Goal: Task Accomplishment & Management: Complete application form

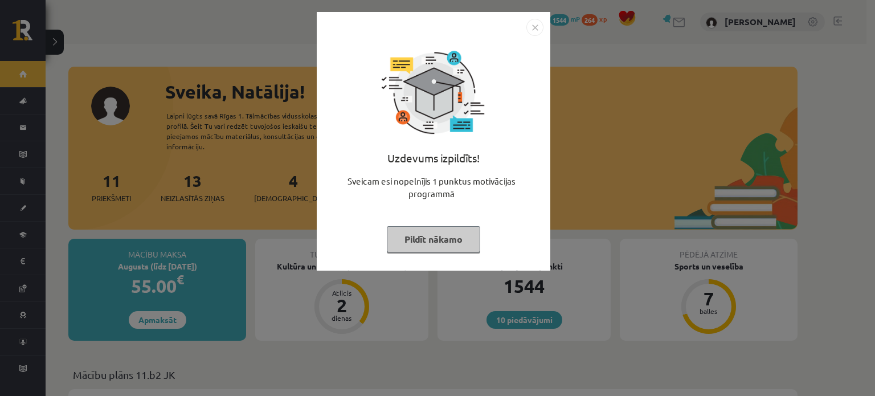
click at [441, 231] on button "Pildīt nākamo" at bounding box center [433, 239] width 93 height 26
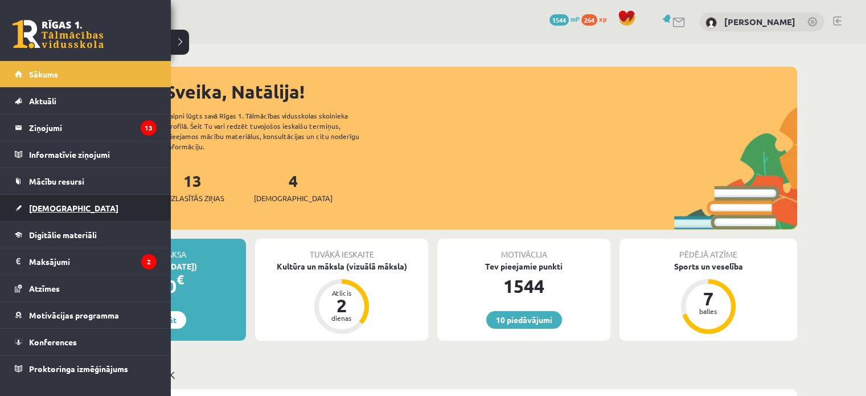
click at [55, 199] on link "[DEMOGRAPHIC_DATA]" at bounding box center [86, 208] width 142 height 26
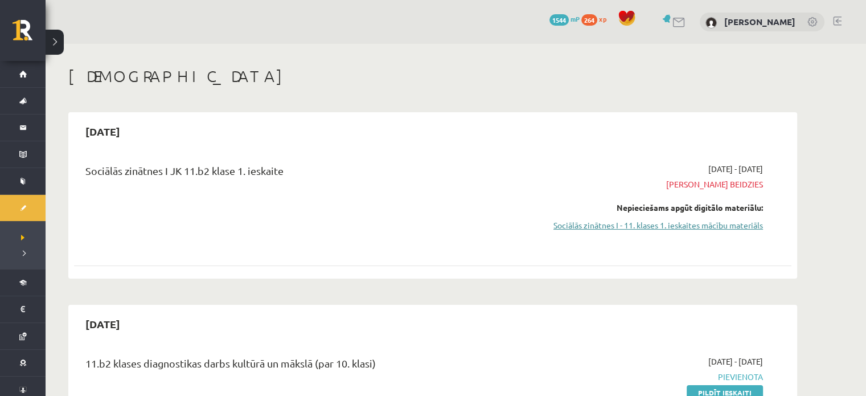
click at [611, 229] on link "Sociālās zinātnes I - 11. klases 1. ieskaites mācību materiāls" at bounding box center [655, 225] width 215 height 12
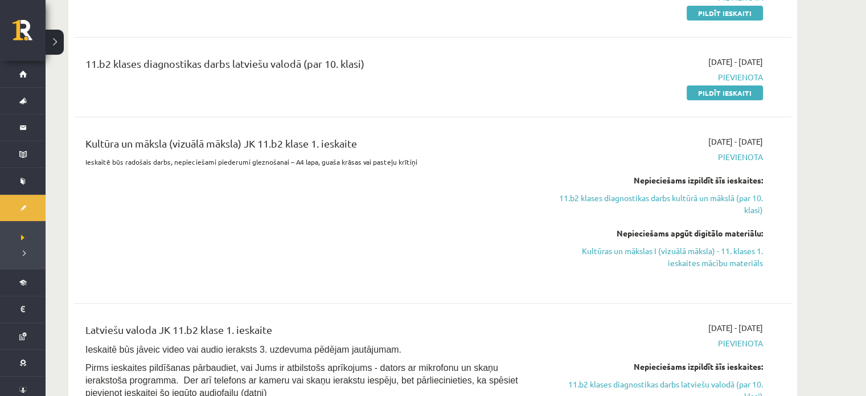
scroll to position [285, 0]
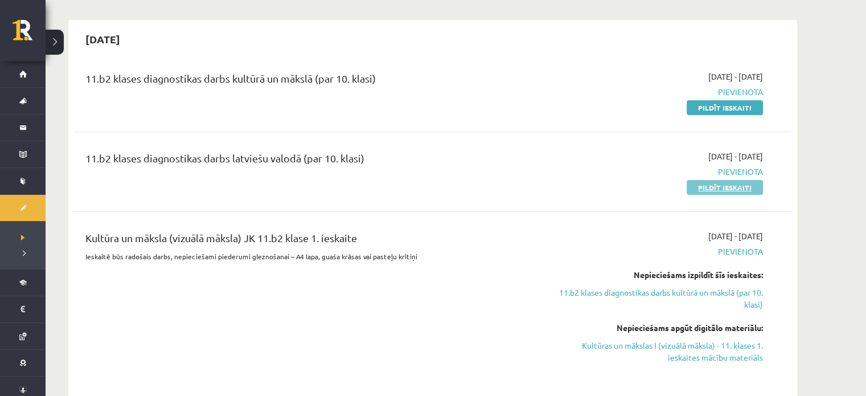
click at [741, 182] on link "Pildīt ieskaiti" at bounding box center [725, 187] width 76 height 15
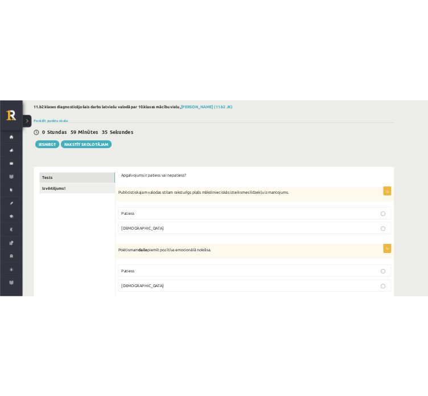
scroll to position [95, 0]
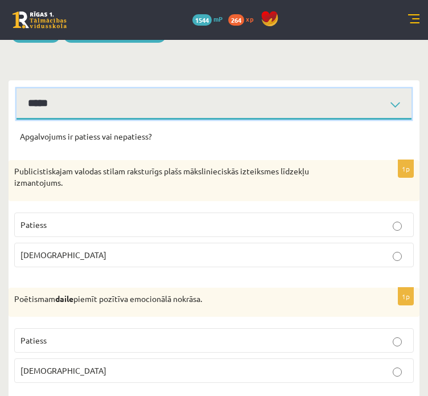
click at [114, 117] on select "**********" at bounding box center [214, 103] width 395 height 31
select select "**********"
click at [17, 97] on select "**********" at bounding box center [214, 103] width 395 height 31
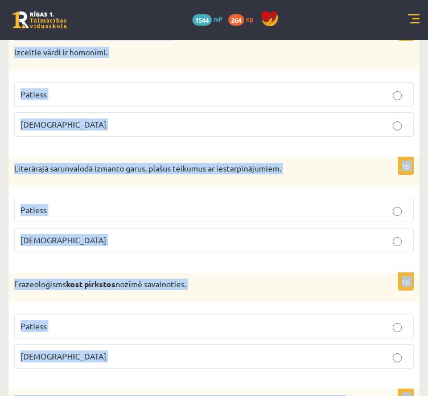
scroll to position [3411, 0]
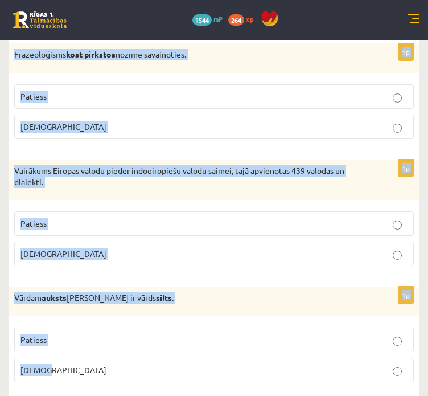
copy form "Publicistiskajam valodas stilam raksturīgs plašs mākslinieciskās izteiksmes līd…"
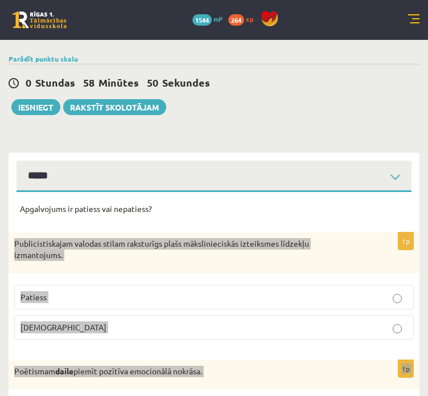
scroll to position [0, 0]
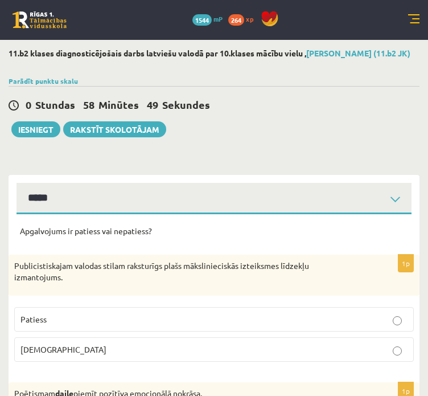
click at [117, 355] on p "Aplams" at bounding box center [213, 349] width 387 height 12
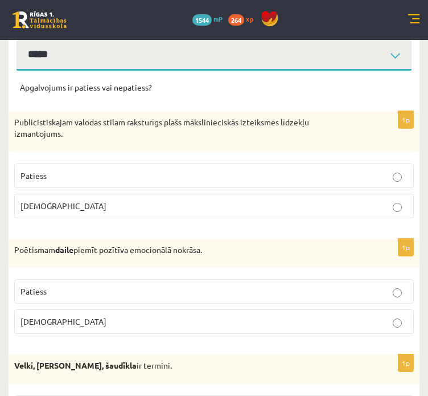
scroll to position [190, 0]
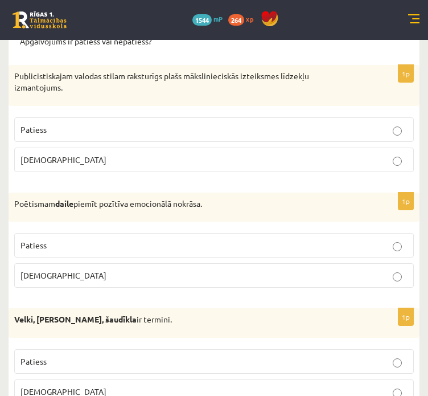
click at [154, 257] on label "Patiess" at bounding box center [214, 245] width 400 height 24
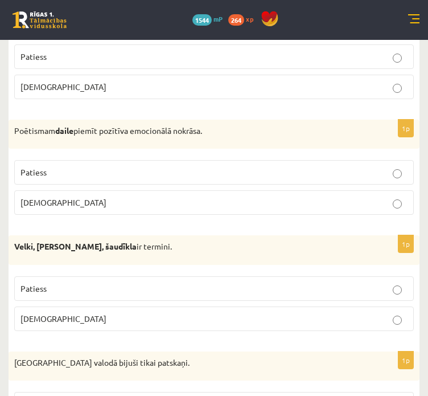
scroll to position [285, 0]
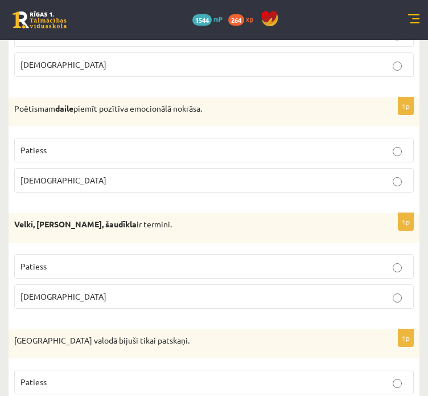
click at [48, 302] on p "Aplams" at bounding box center [213, 296] width 387 height 12
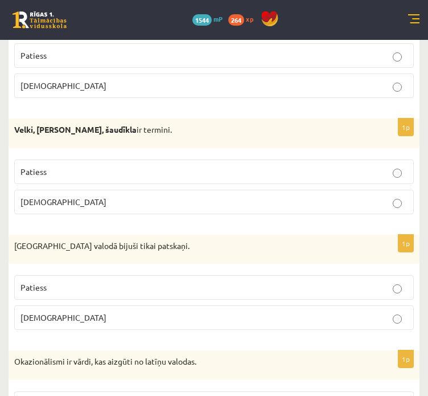
click at [49, 323] on p "Aplams" at bounding box center [213, 317] width 387 height 12
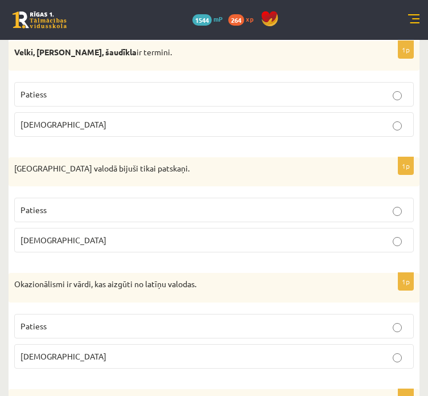
scroll to position [474, 0]
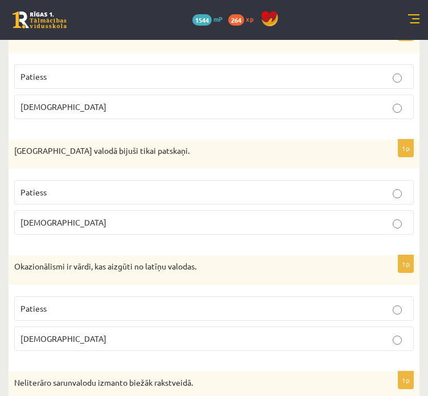
click at [48, 343] on p "Aplams" at bounding box center [213, 339] width 387 height 12
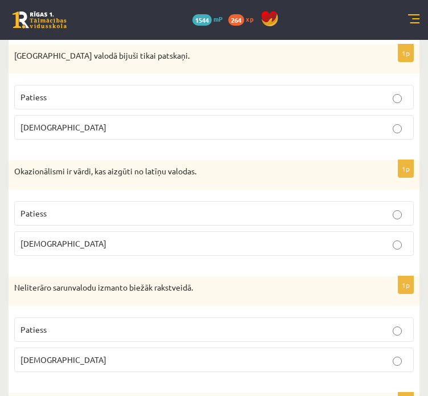
click at [45, 364] on span "Aplams" at bounding box center [63, 359] width 86 height 10
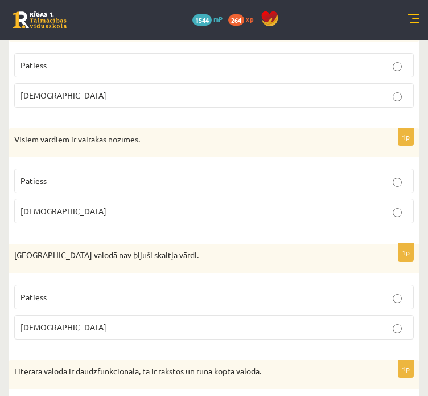
scroll to position [854, 0]
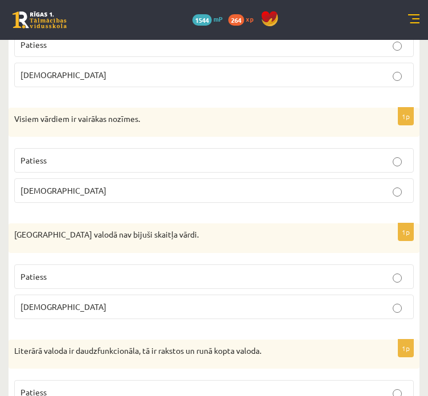
click at [93, 192] on p "Aplams" at bounding box center [213, 190] width 387 height 12
click at [147, 280] on p "Patiess" at bounding box center [213, 276] width 387 height 12
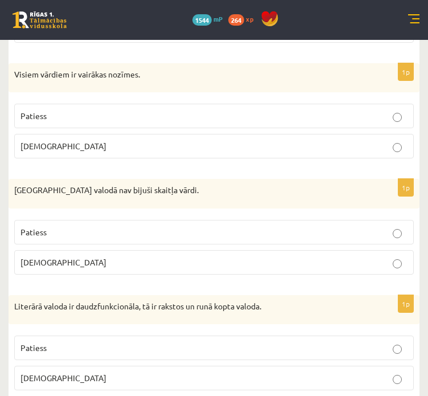
scroll to position [949, 0]
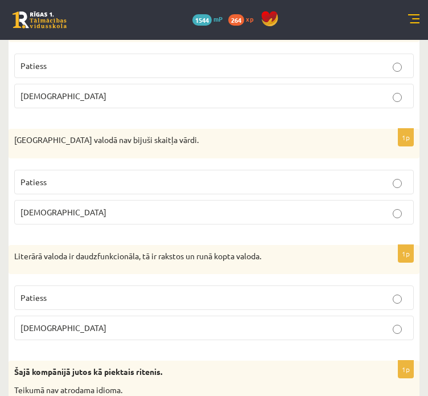
click at [178, 309] on label "Patiess" at bounding box center [214, 297] width 400 height 24
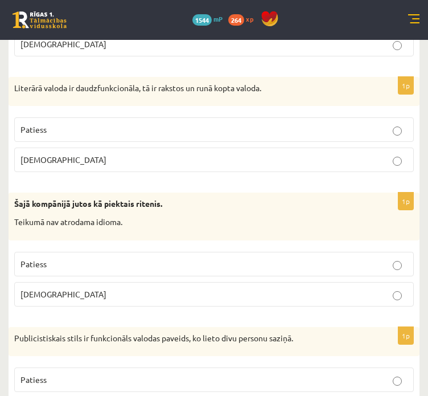
scroll to position [1139, 0]
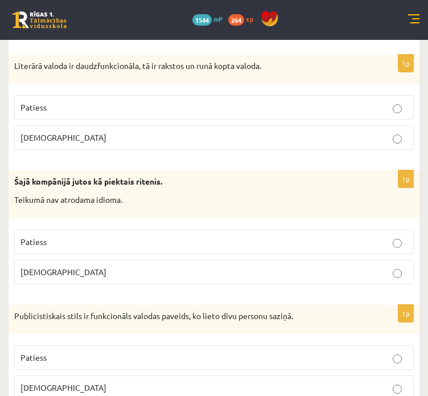
click at [232, 274] on p "Aplams" at bounding box center [213, 272] width 387 height 12
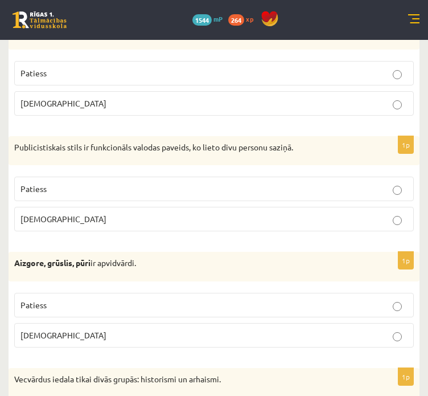
scroll to position [1328, 0]
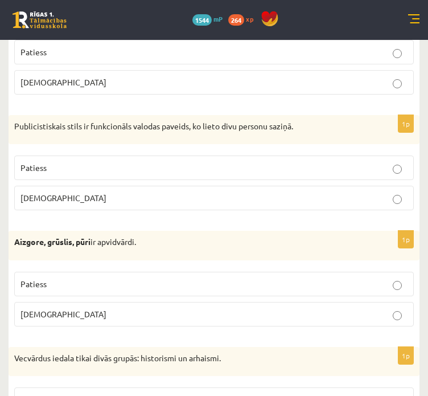
click at [392, 196] on p "Aplams" at bounding box center [213, 198] width 387 height 12
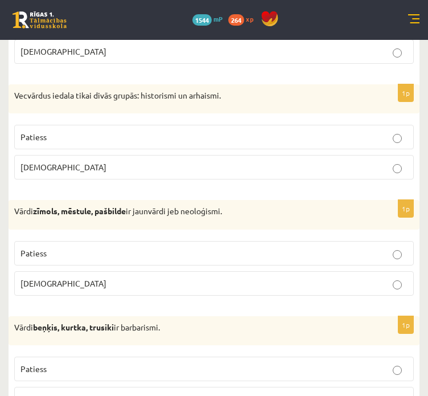
scroll to position [1613, 0]
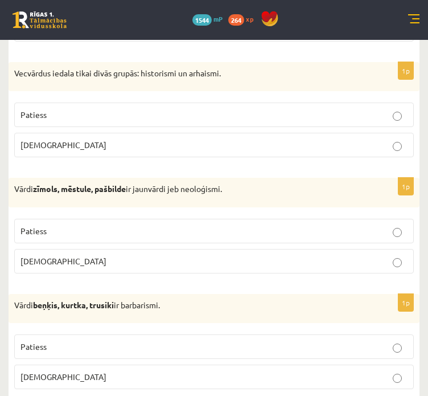
click at [392, 121] on p "Patiess" at bounding box center [213, 115] width 387 height 12
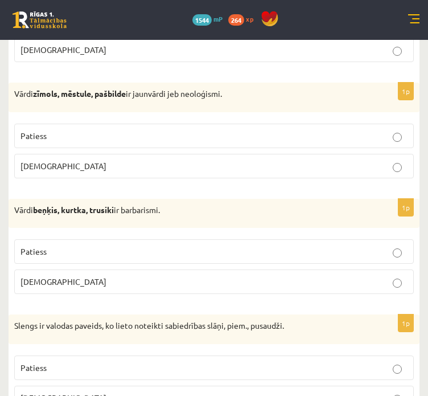
click at [403, 255] on p "Patiess" at bounding box center [213, 251] width 387 height 12
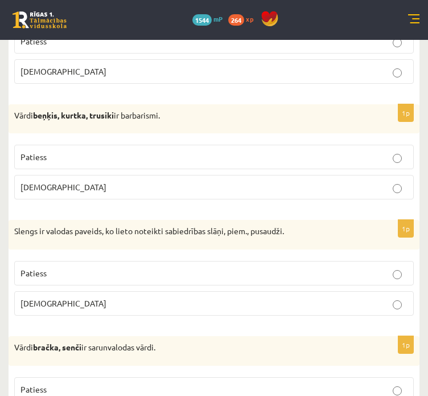
click at [400, 269] on label "Patiess" at bounding box center [214, 273] width 400 height 24
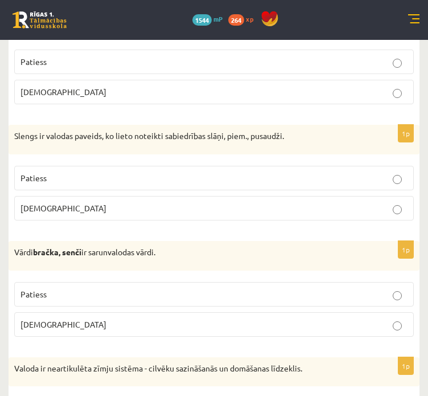
click at [389, 297] on p "Patiess" at bounding box center [213, 294] width 387 height 12
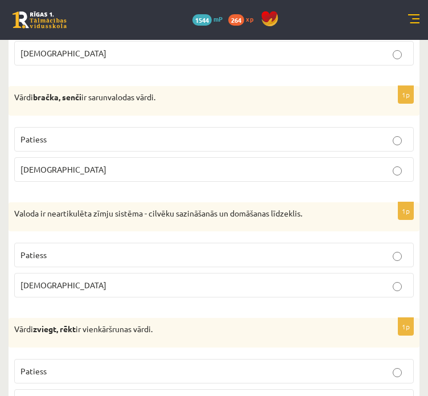
scroll to position [2087, 0]
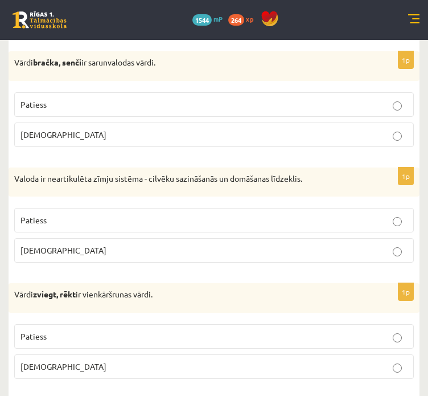
click at [406, 255] on p "Aplams" at bounding box center [213, 250] width 387 height 12
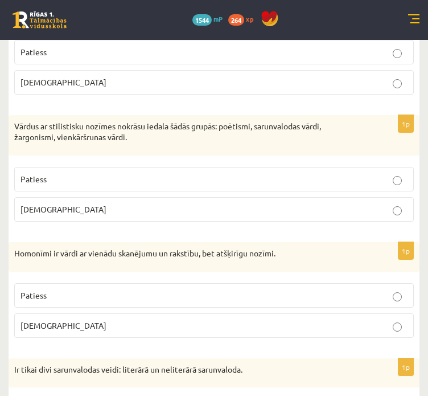
scroll to position [2372, 0]
click at [171, 181] on p "Patiess" at bounding box center [213, 179] width 387 height 12
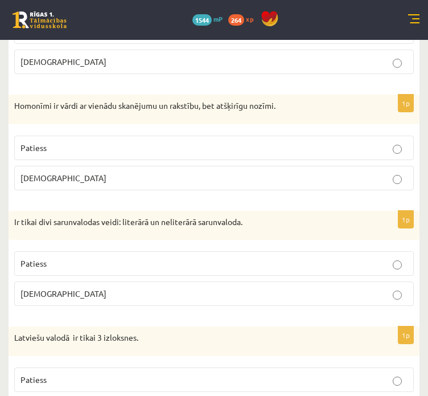
scroll to position [2562, 0]
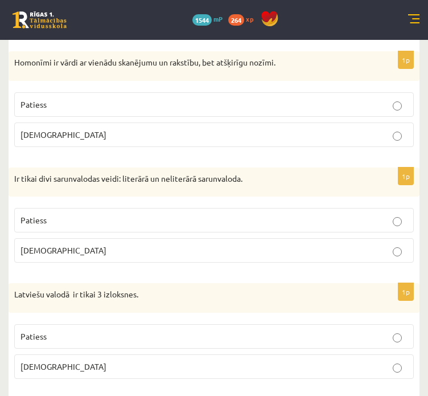
click at [391, 218] on p "Patiess" at bounding box center [213, 220] width 387 height 12
click at [339, 365] on p "Aplams" at bounding box center [213, 366] width 387 height 12
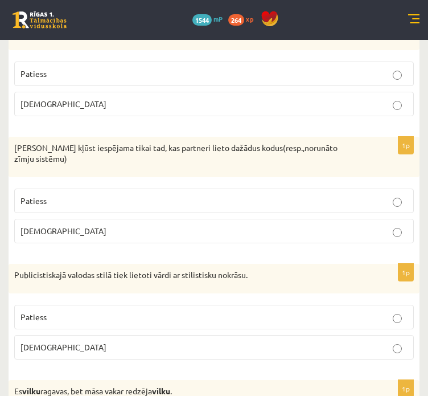
scroll to position [2847, 0]
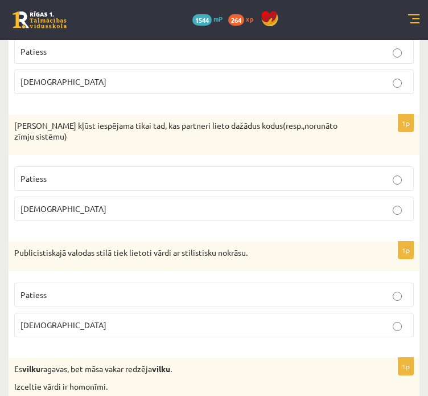
click at [359, 203] on p "Aplams" at bounding box center [213, 209] width 387 height 12
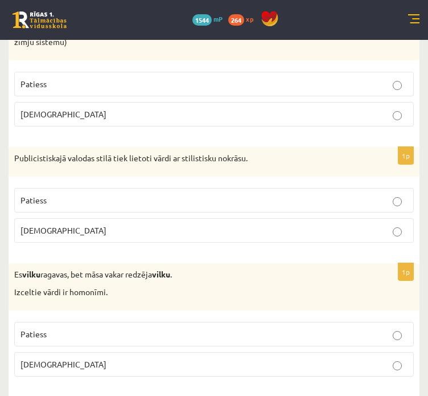
click at [318, 194] on p "Patiess" at bounding box center [213, 200] width 387 height 12
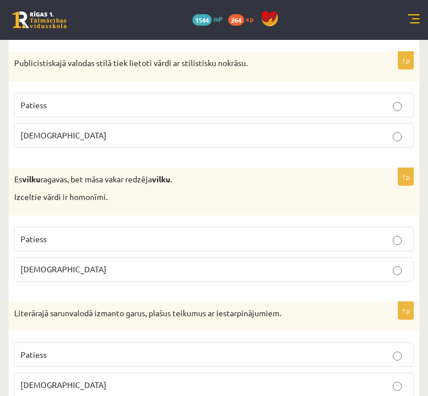
click at [407, 232] on label "Patiess" at bounding box center [214, 239] width 400 height 24
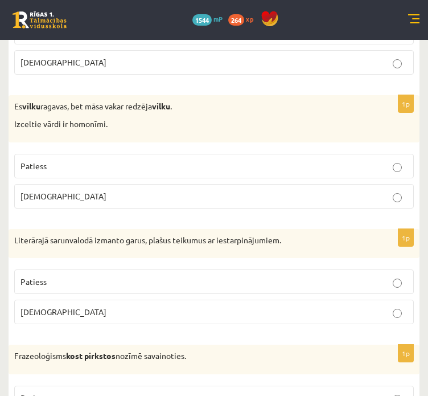
scroll to position [3132, 0]
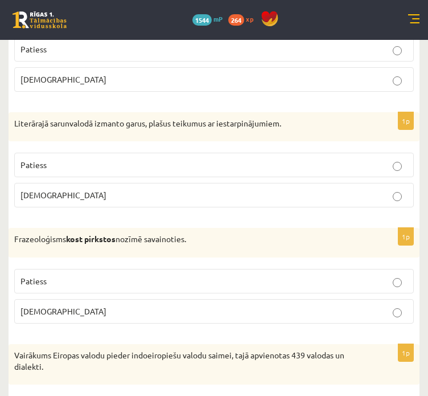
click at [380, 306] on label "Aplams" at bounding box center [214, 311] width 400 height 24
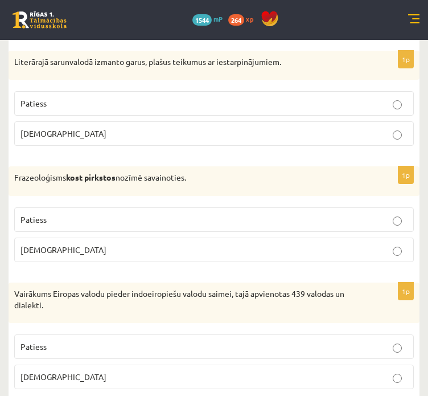
scroll to position [3321, 0]
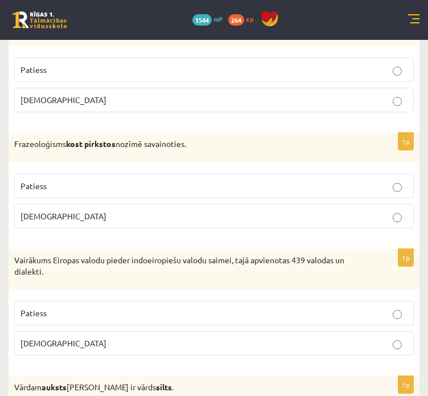
click at [386, 307] on p "Patiess" at bounding box center [213, 313] width 387 height 12
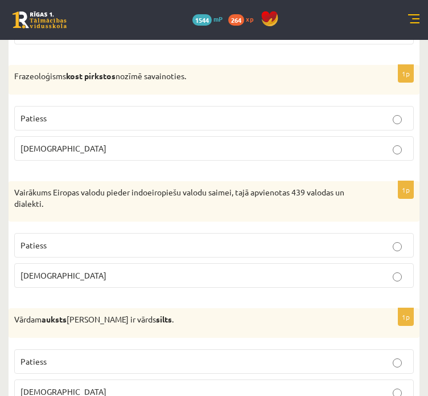
scroll to position [3411, 0]
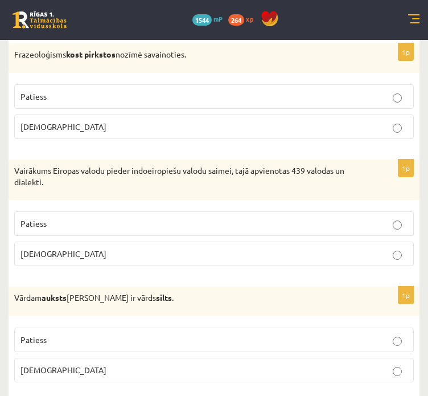
click at [398, 334] on p "Patiess" at bounding box center [213, 340] width 387 height 12
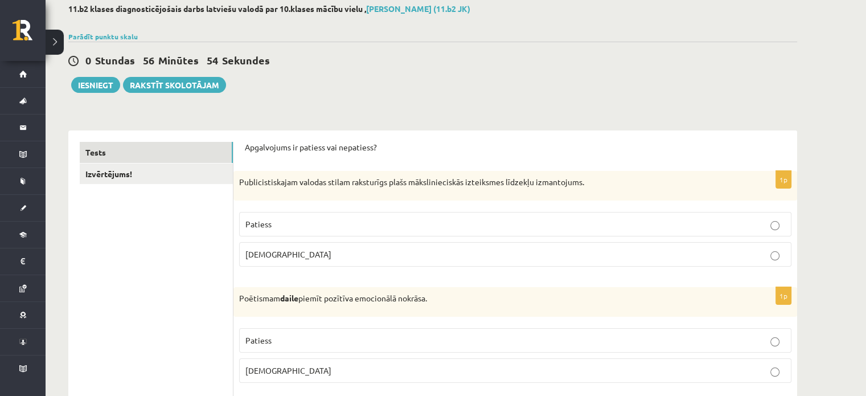
scroll to position [95, 0]
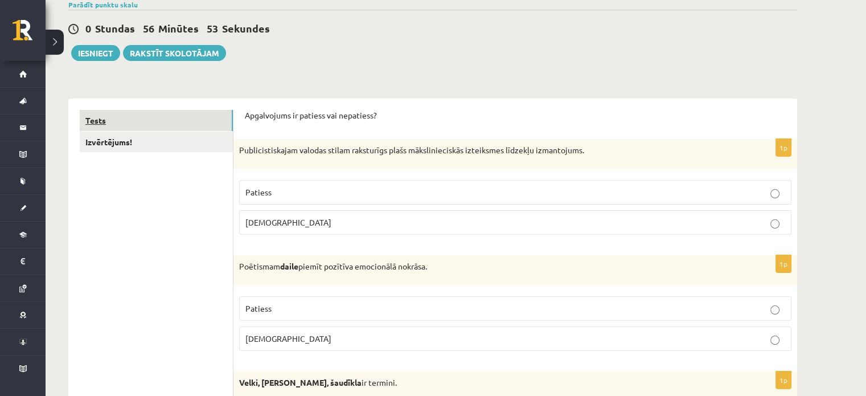
click at [165, 122] on link "Tests" at bounding box center [156, 120] width 153 height 21
click at [737, 220] on p "Aplams" at bounding box center [515, 222] width 540 height 12
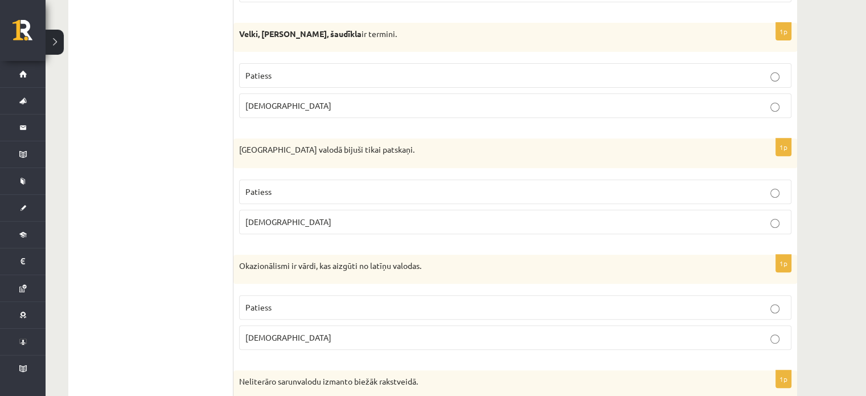
scroll to position [457, 0]
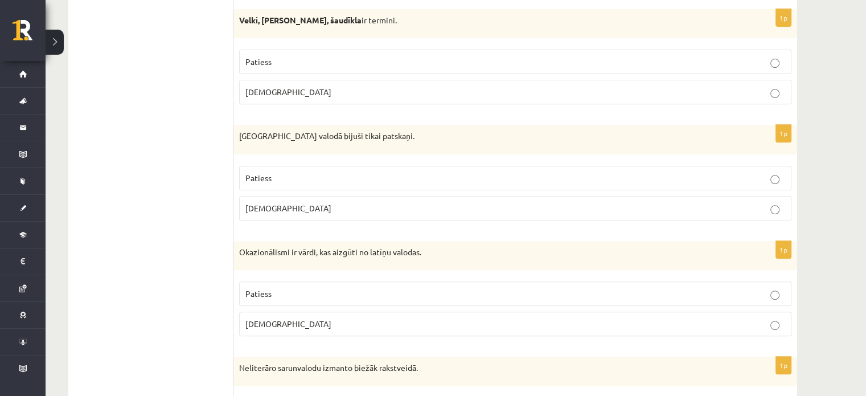
click at [772, 87] on p "Aplams" at bounding box center [515, 92] width 540 height 12
drag, startPoint x: 774, startPoint y: 200, endPoint x: 776, endPoint y: 233, distance: 33.6
click at [774, 202] on p "Aplams" at bounding box center [515, 208] width 540 height 12
click at [768, 330] on label "Aplams" at bounding box center [515, 323] width 552 height 24
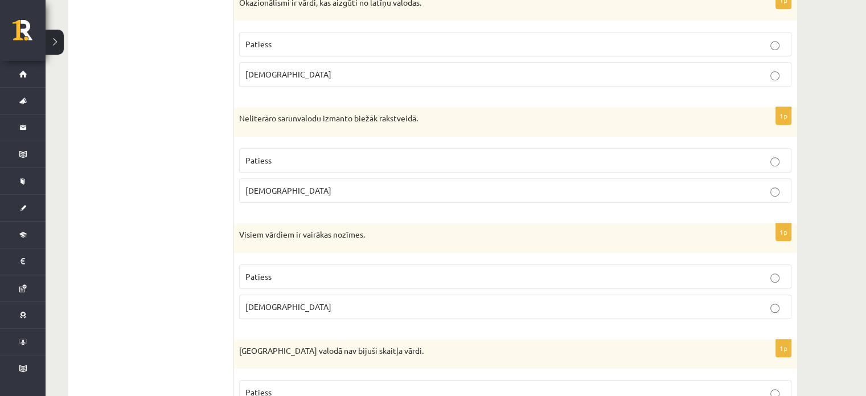
scroll to position [741, 0]
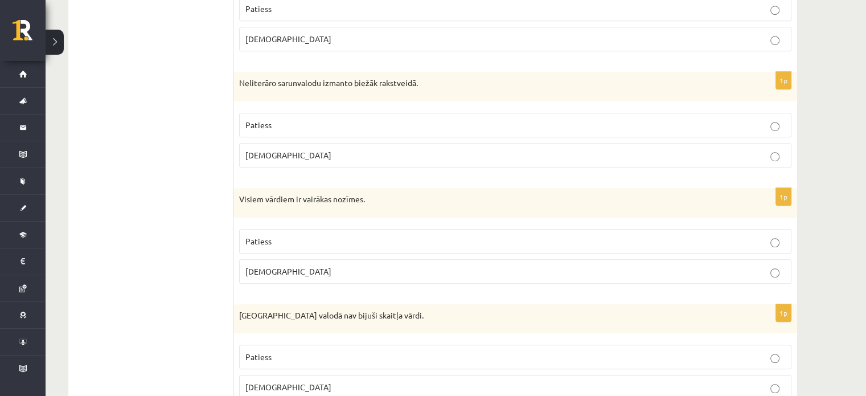
click at [777, 159] on label "Aplams" at bounding box center [515, 155] width 552 height 24
click at [784, 269] on p "Aplams" at bounding box center [515, 271] width 540 height 12
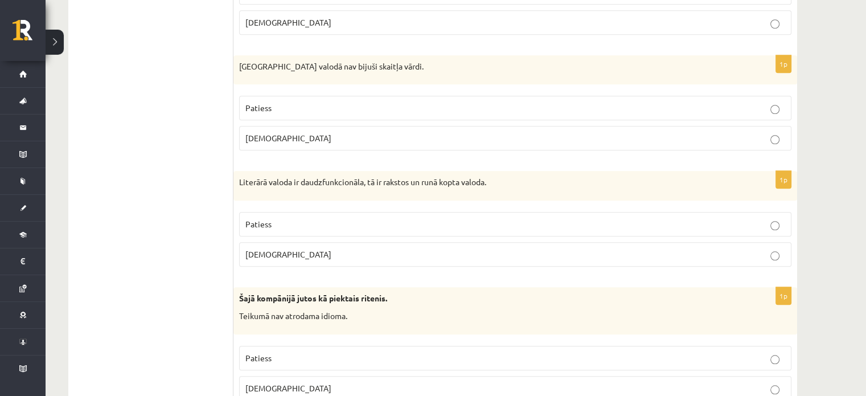
scroll to position [1026, 0]
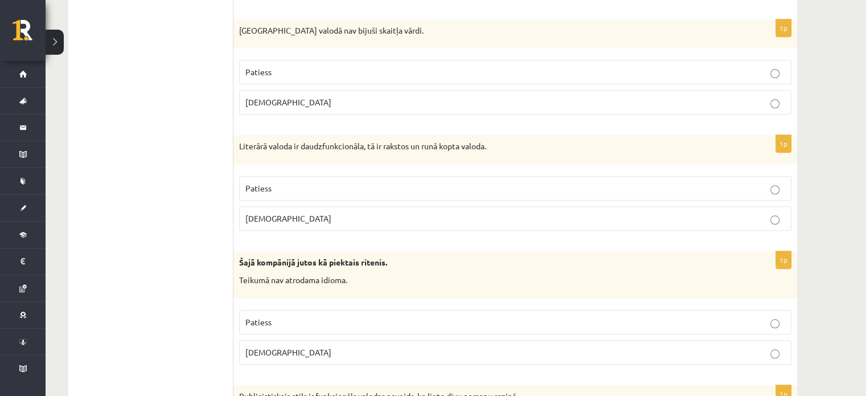
drag, startPoint x: 778, startPoint y: 64, endPoint x: 778, endPoint y: 76, distance: 12.0
click at [778, 66] on p "Patiess" at bounding box center [515, 72] width 540 height 12
drag, startPoint x: 787, startPoint y: 184, endPoint x: 770, endPoint y: 286, distance: 103.8
click at [787, 184] on label "Patiess" at bounding box center [515, 188] width 552 height 24
click at [771, 355] on label "Aplams" at bounding box center [515, 352] width 552 height 24
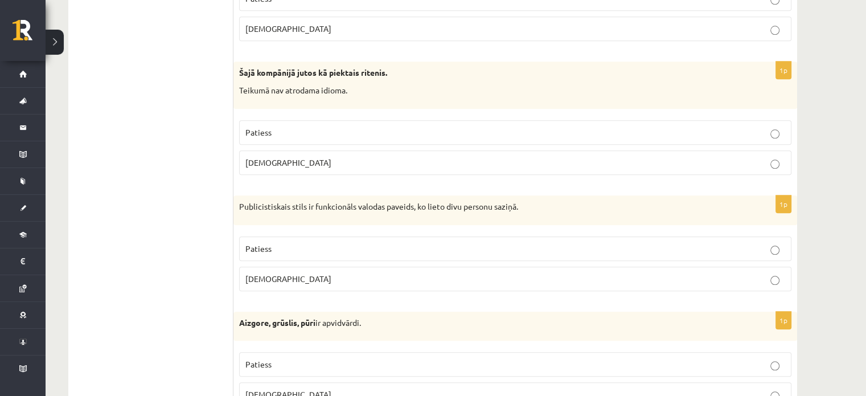
click at [765, 273] on p "Aplams" at bounding box center [515, 279] width 540 height 12
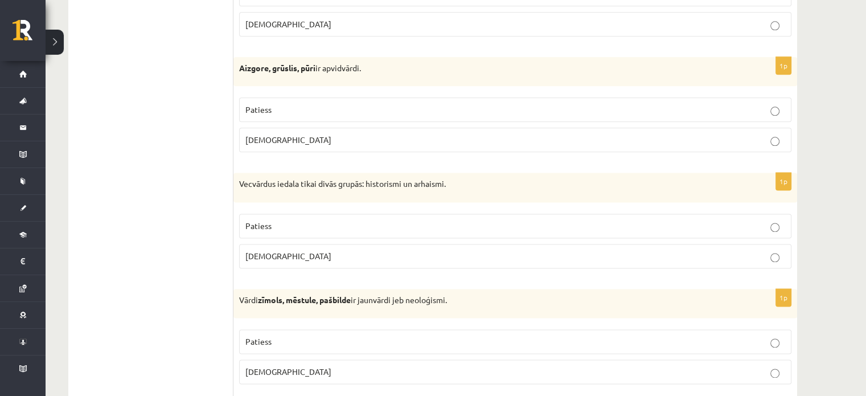
scroll to position [1500, 0]
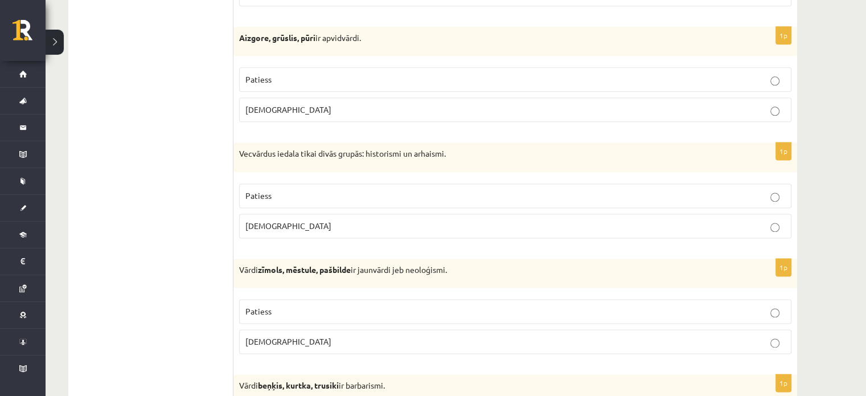
click at [759, 73] on p "Patiess" at bounding box center [515, 79] width 540 height 12
click at [781, 192] on p "Patiess" at bounding box center [515, 196] width 540 height 12
click at [768, 305] on p "Patiess" at bounding box center [515, 311] width 540 height 12
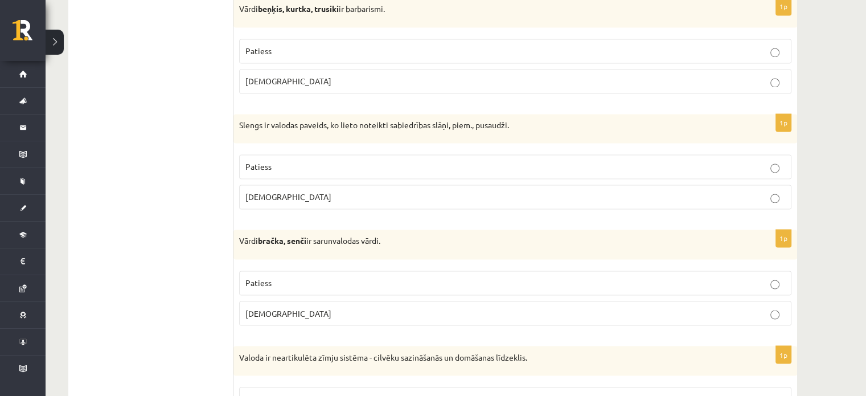
scroll to position [1880, 0]
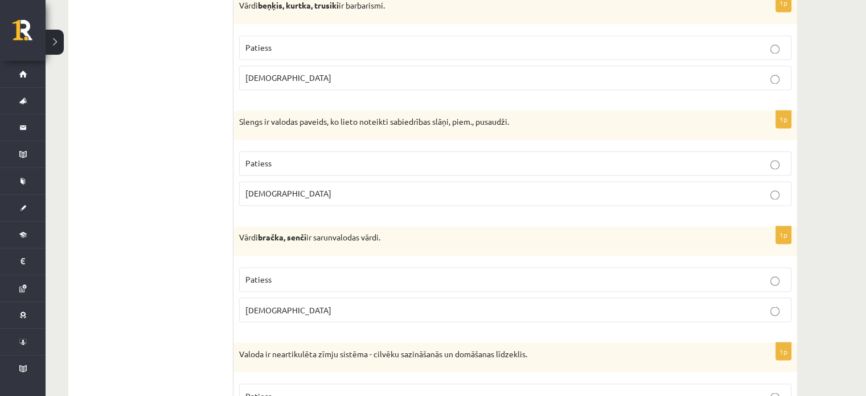
click at [758, 48] on label "Patiess" at bounding box center [515, 47] width 552 height 24
click at [768, 157] on p "Patiess" at bounding box center [515, 163] width 540 height 12
click at [752, 273] on p "Patiess" at bounding box center [515, 279] width 540 height 12
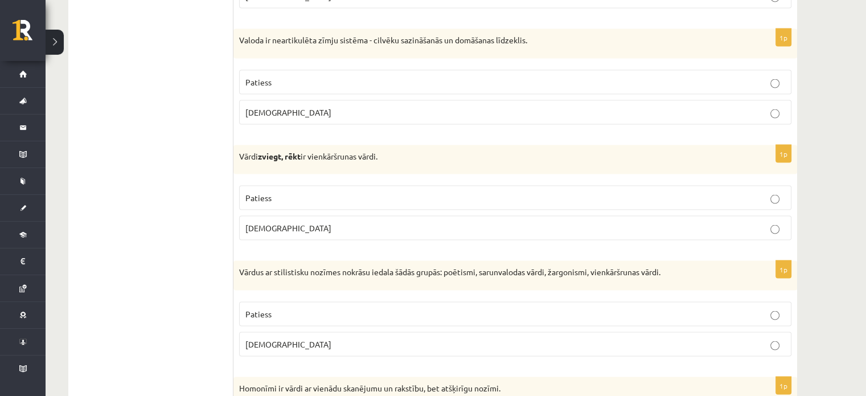
scroll to position [2259, 0]
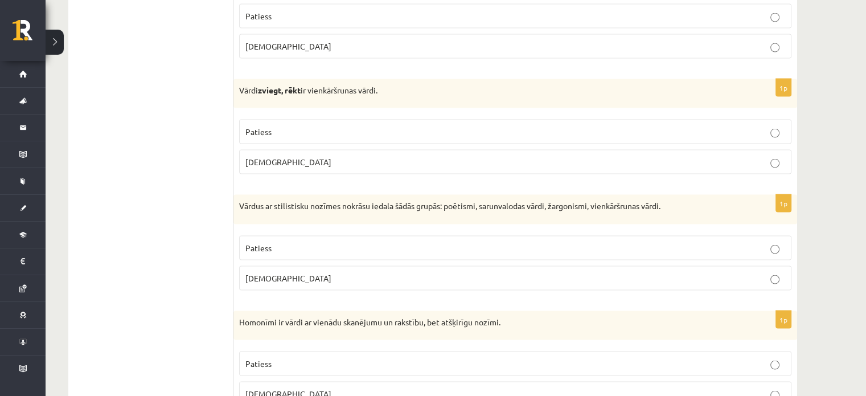
click at [778, 361] on label "Patiess" at bounding box center [515, 363] width 552 height 24
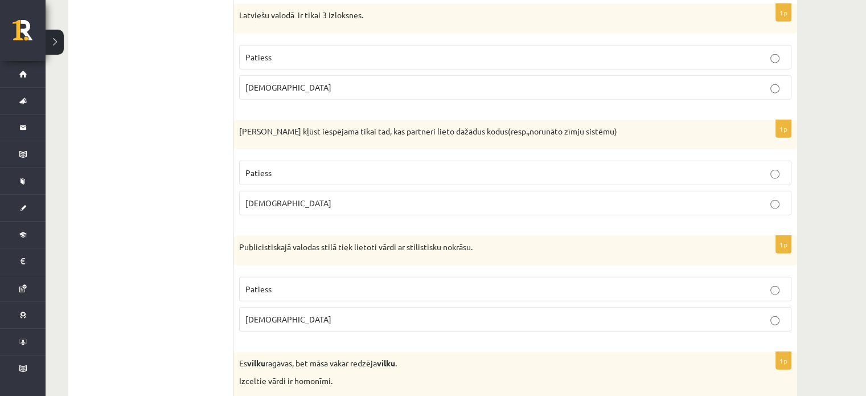
scroll to position [2829, 0]
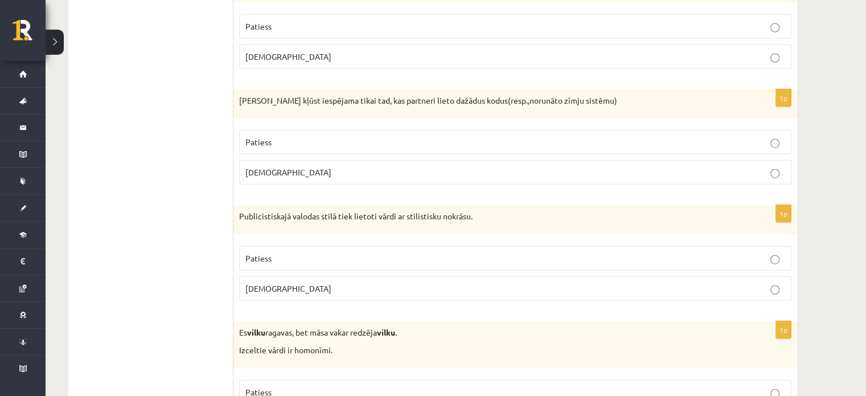
click at [773, 252] on p "Patiess" at bounding box center [515, 258] width 540 height 12
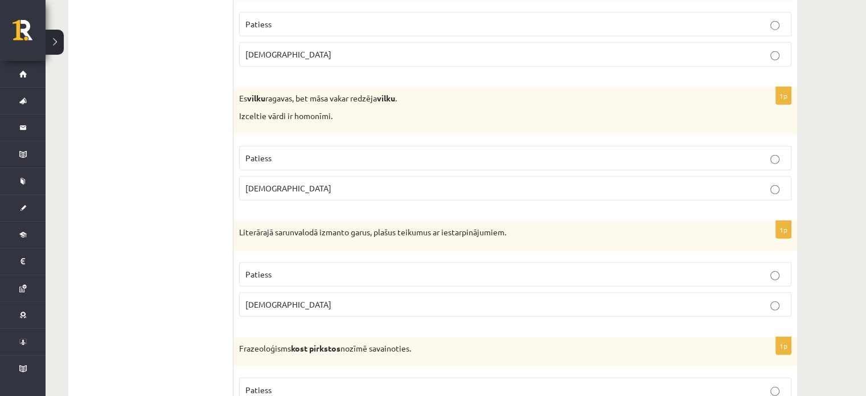
scroll to position [3114, 0]
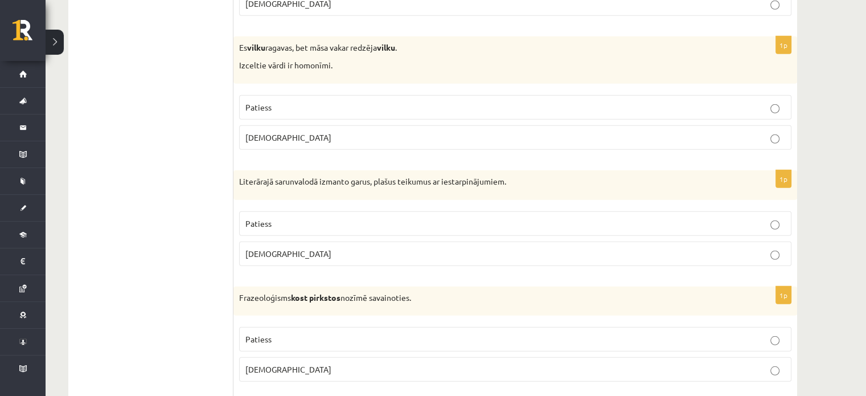
click at [776, 248] on label "Aplams" at bounding box center [515, 253] width 552 height 24
click at [775, 333] on p "Patiess" at bounding box center [515, 339] width 540 height 12
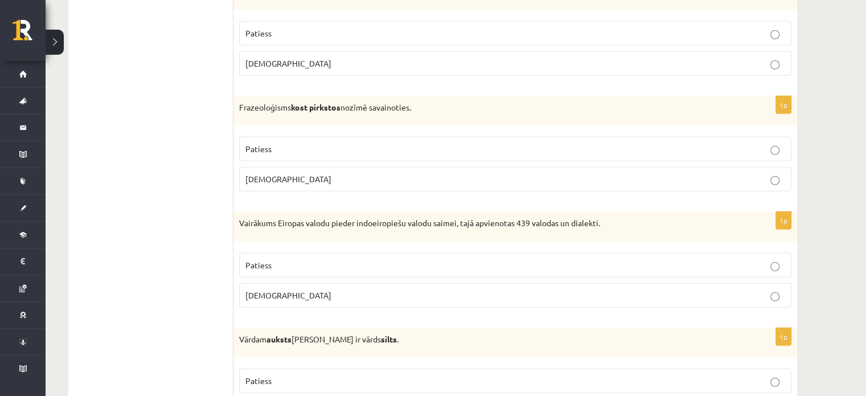
click at [768, 259] on p "Patiess" at bounding box center [515, 265] width 540 height 12
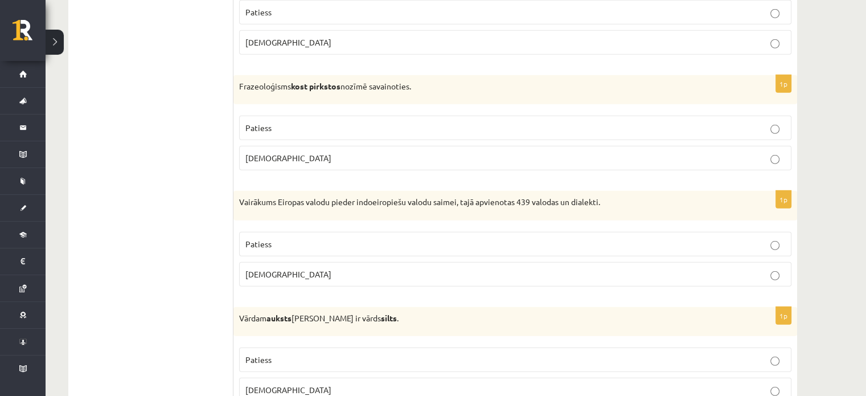
scroll to position [3361, 0]
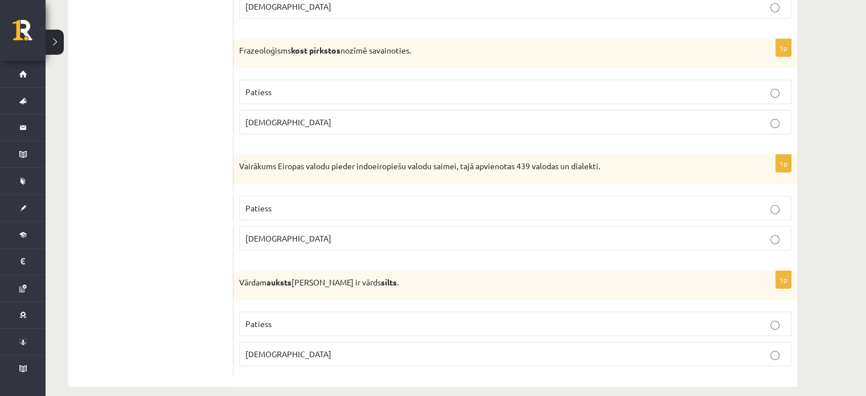
click at [780, 311] on label "Patiess" at bounding box center [515, 323] width 552 height 24
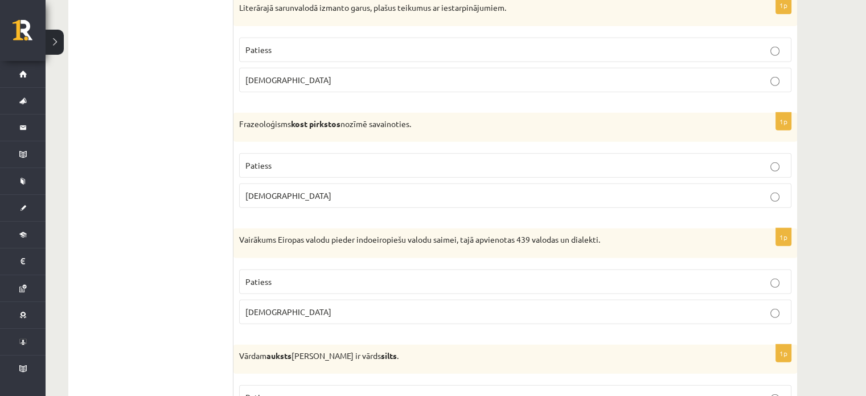
scroll to position [3266, 0]
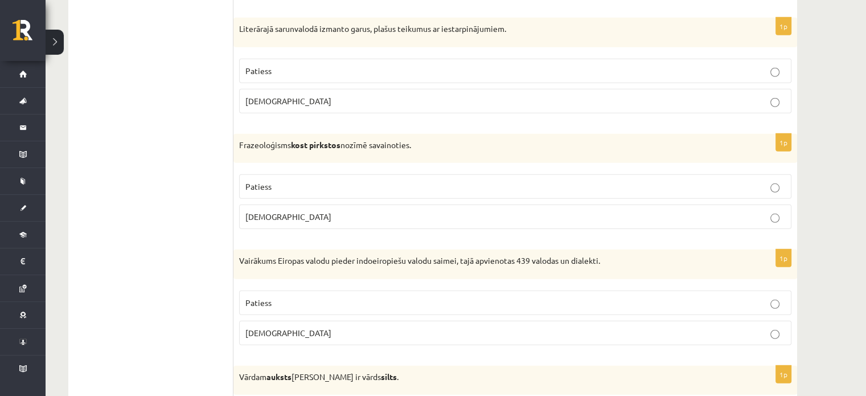
drag, startPoint x: 779, startPoint y: 219, endPoint x: 778, endPoint y: 211, distance: 8.1
click at [778, 212] on fieldset "Patiess Aplams" at bounding box center [515, 201] width 552 height 64
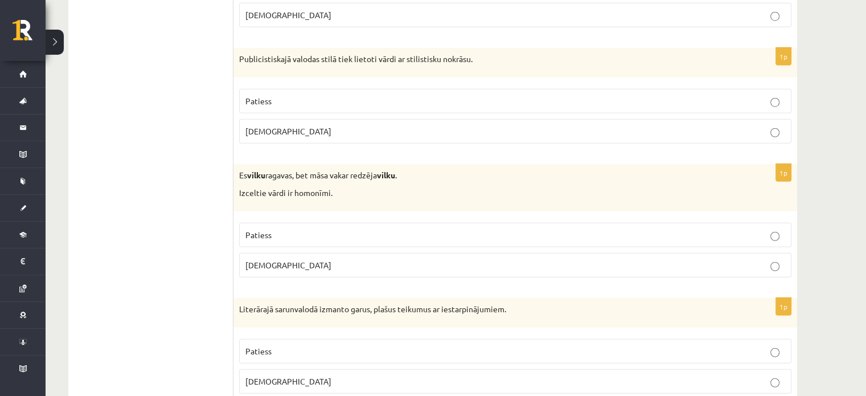
scroll to position [2981, 0]
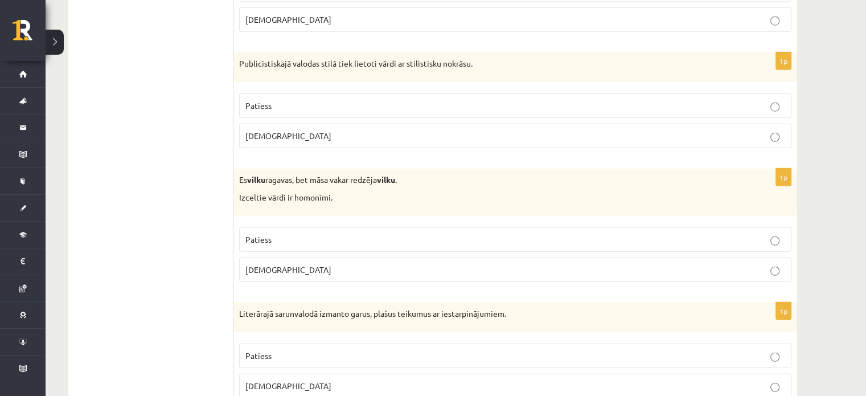
click at [752, 233] on p "Patiess" at bounding box center [515, 239] width 540 height 12
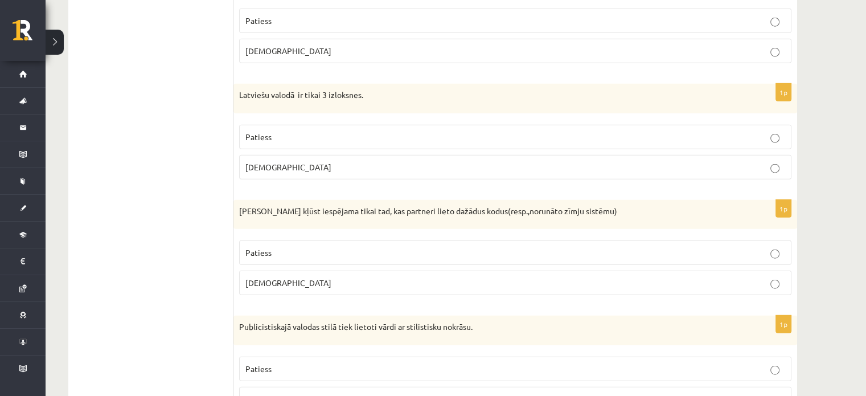
scroll to position [2697, 0]
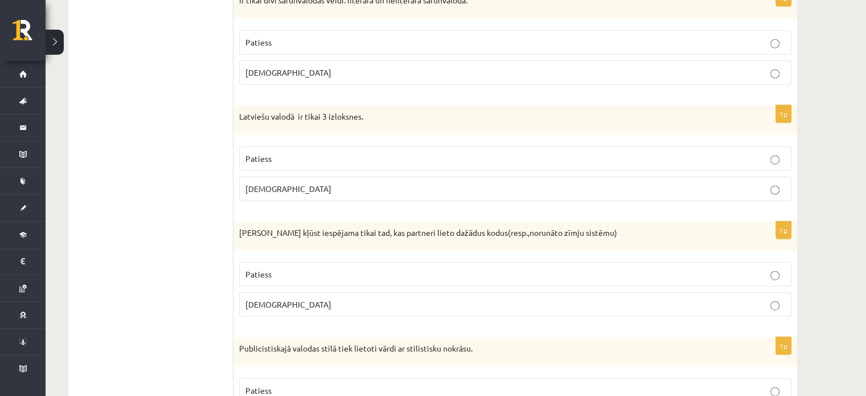
click at [744, 153] on p "Patiess" at bounding box center [515, 159] width 540 height 12
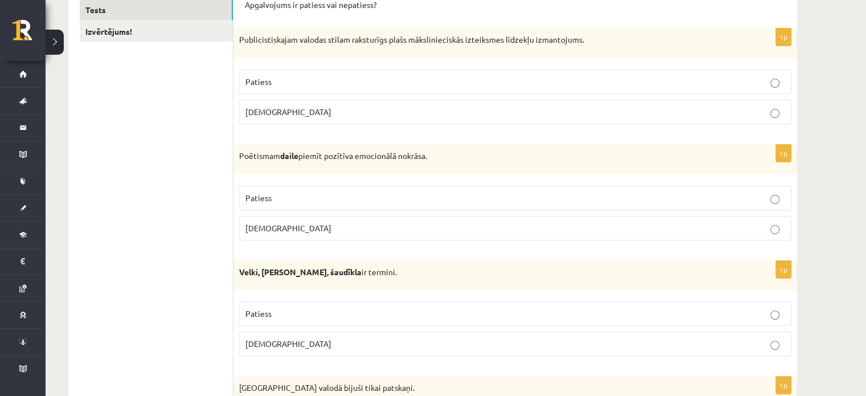
scroll to position [0, 0]
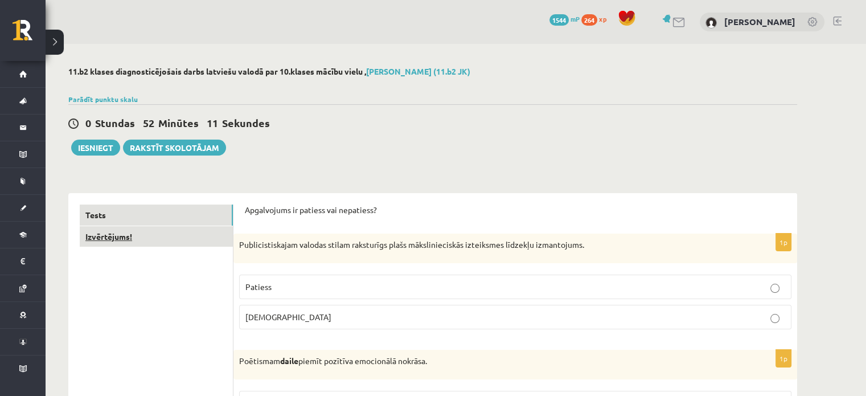
click at [180, 229] on link "Izvērtējums!" at bounding box center [156, 236] width 153 height 21
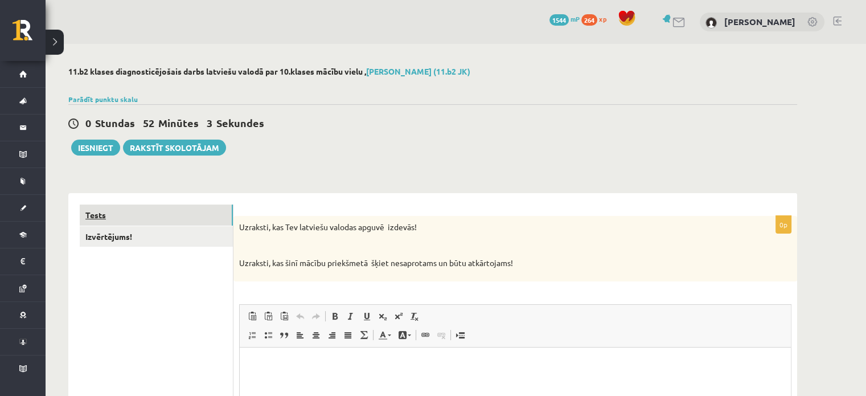
click at [121, 219] on link "Tests" at bounding box center [156, 214] width 153 height 21
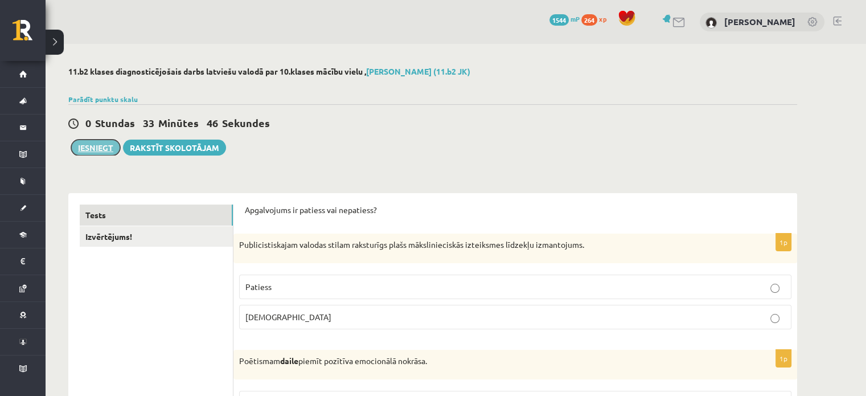
click at [93, 143] on button "Iesniegt" at bounding box center [95, 148] width 49 height 16
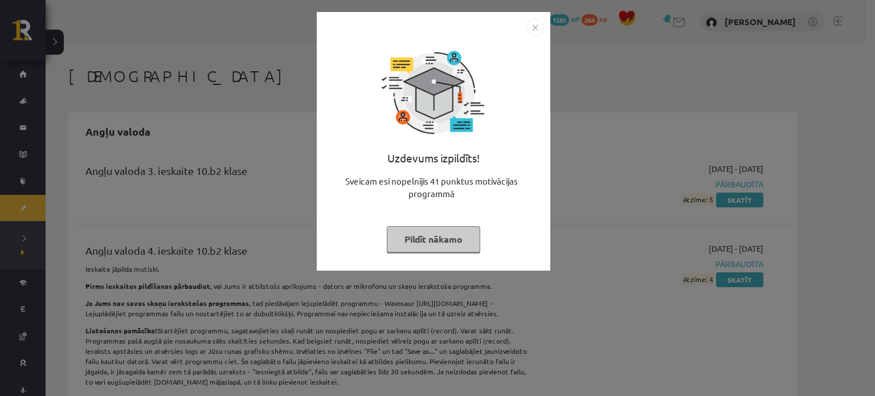
click at [465, 239] on button "Pildīt nākamo" at bounding box center [433, 239] width 93 height 26
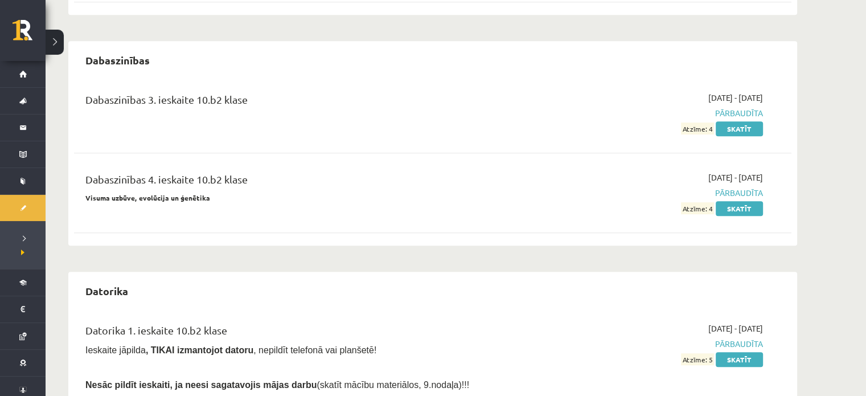
scroll to position [664, 0]
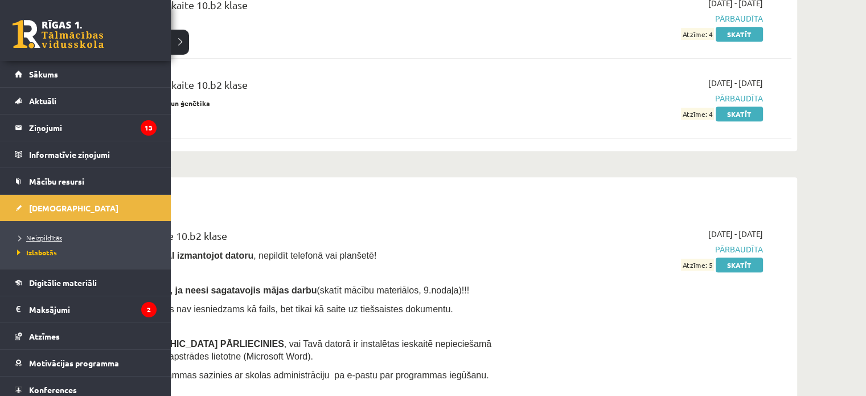
click at [41, 236] on span "Neizpildītās" at bounding box center [38, 237] width 48 height 9
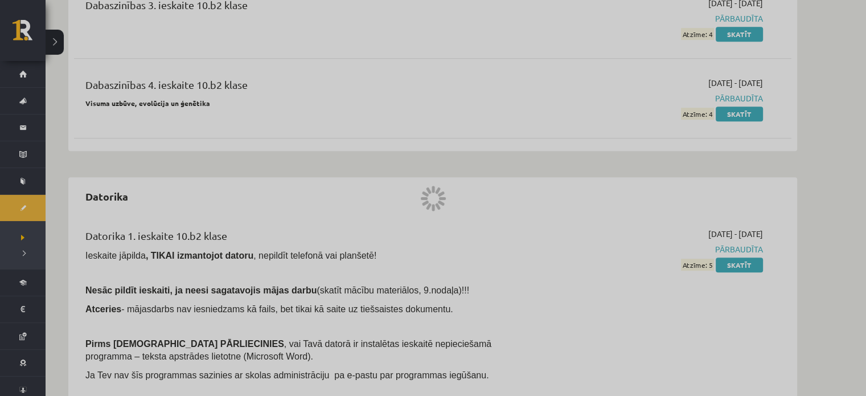
click at [42, 240] on div at bounding box center [433, 198] width 866 height 396
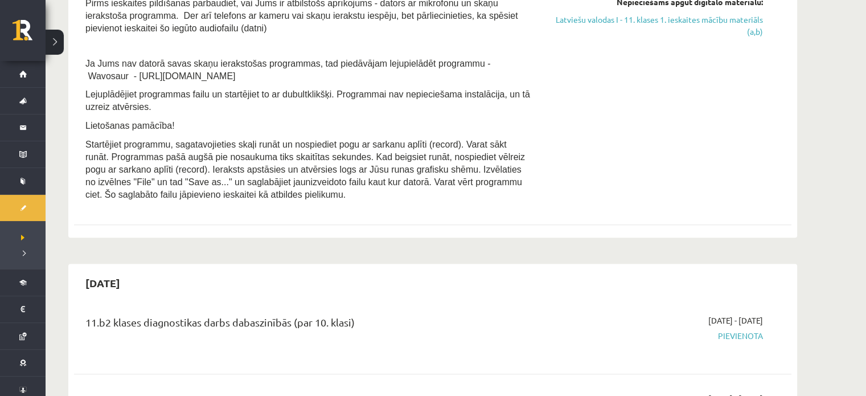
scroll to position [285, 0]
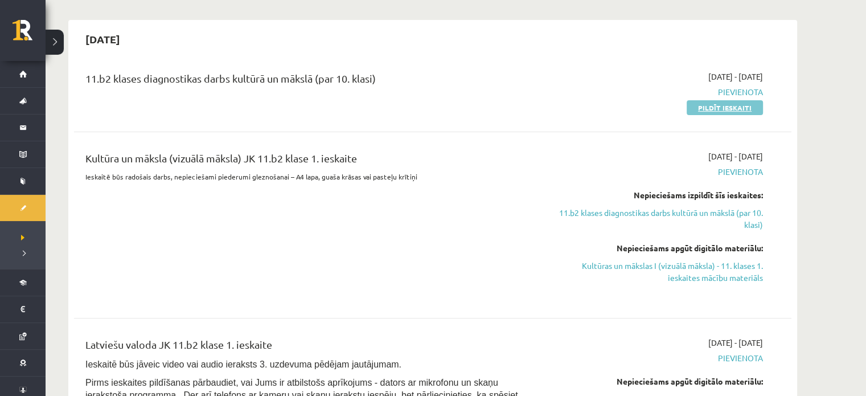
click at [753, 105] on link "Pildīt ieskaiti" at bounding box center [725, 107] width 76 height 15
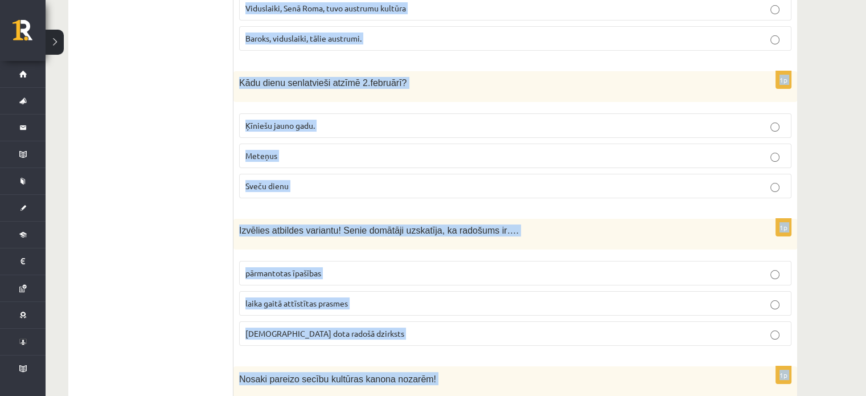
scroll to position [4575, 0]
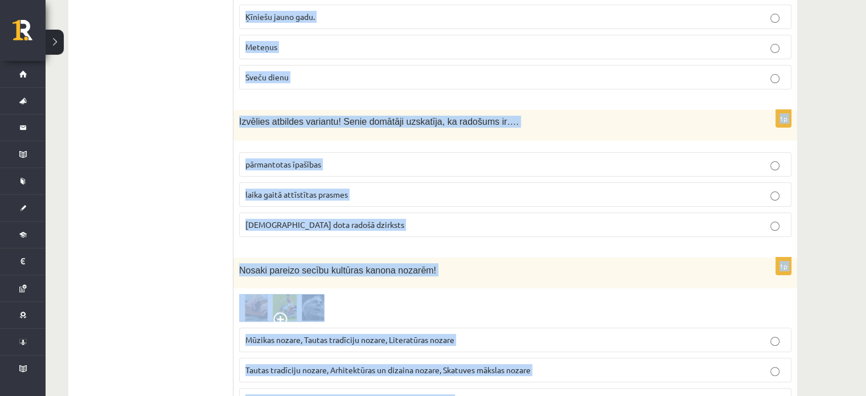
drag, startPoint x: 239, startPoint y: 230, endPoint x: 596, endPoint y: 331, distance: 370.6
copy form "Pabeidz teikumus, izvēloties atbildes variantu! Agrā paleolītā dzīvniekus attēl…"
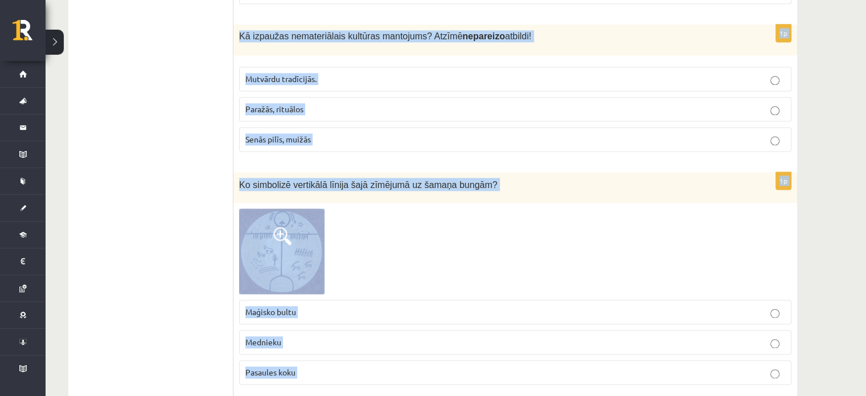
scroll to position [1671, 0]
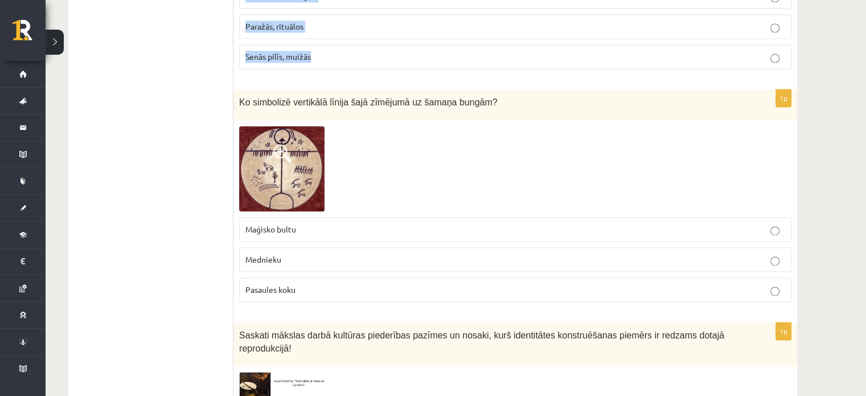
drag, startPoint x: 237, startPoint y: 33, endPoint x: 535, endPoint y: 51, distance: 298.9
copy form "Pabeidz teikumus, izvēloties atbildes variantu! Agrā paleolītā dzīvniekus attēl…"
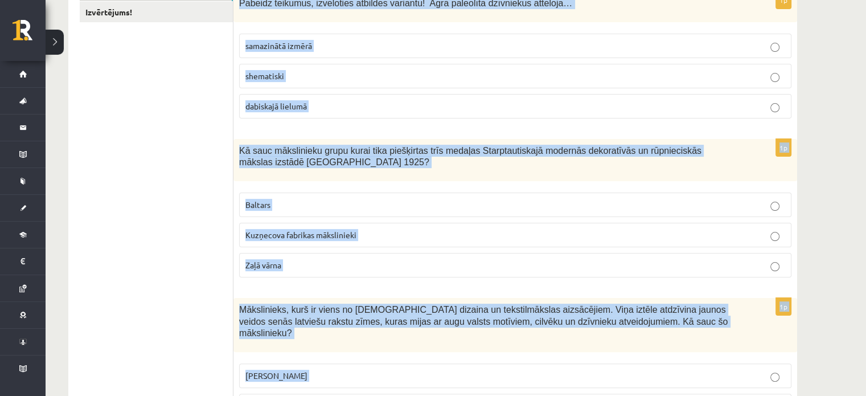
scroll to position [153, 0]
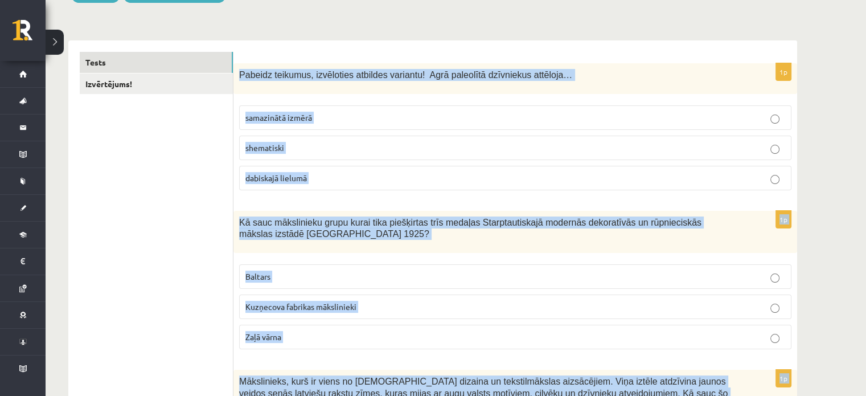
click at [350, 177] on p "dabiskajā lielumā" at bounding box center [515, 178] width 540 height 12
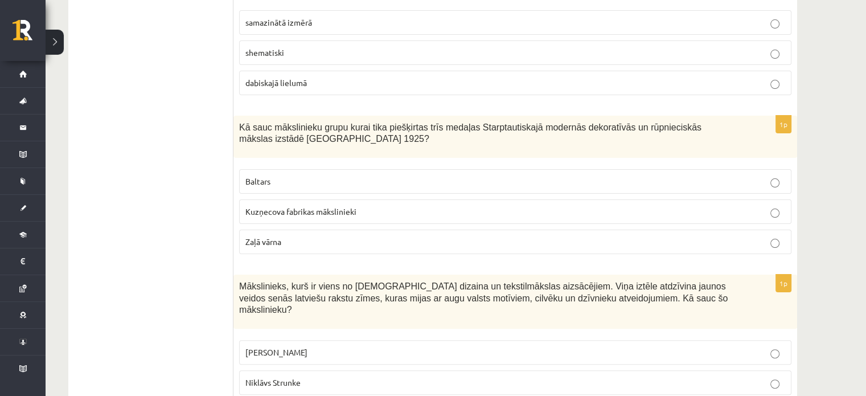
scroll to position [342, 0]
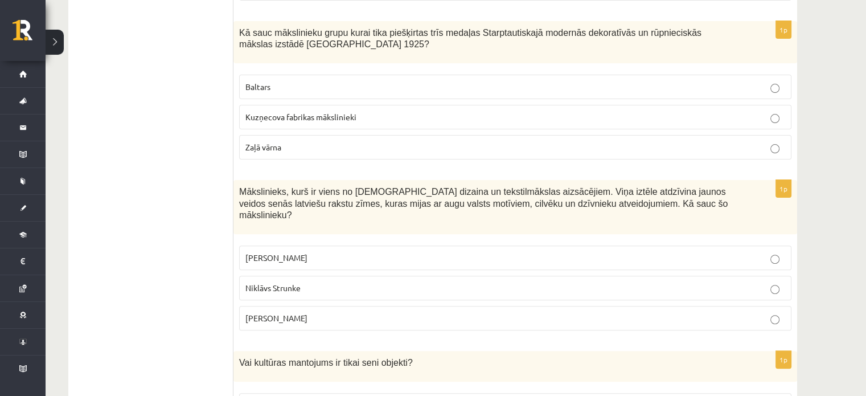
click at [297, 90] on p "Baltars" at bounding box center [515, 87] width 540 height 12
click at [287, 252] on label "Ansis Cīrulis" at bounding box center [515, 257] width 552 height 24
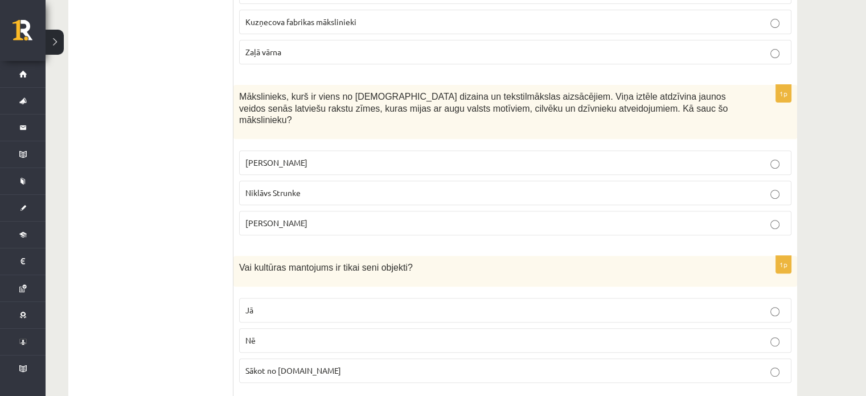
click at [256, 334] on p "Nē" at bounding box center [515, 340] width 540 height 12
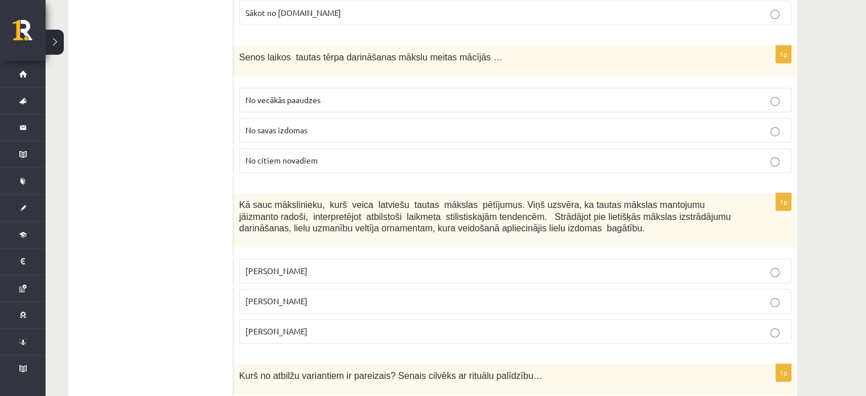
scroll to position [817, 0]
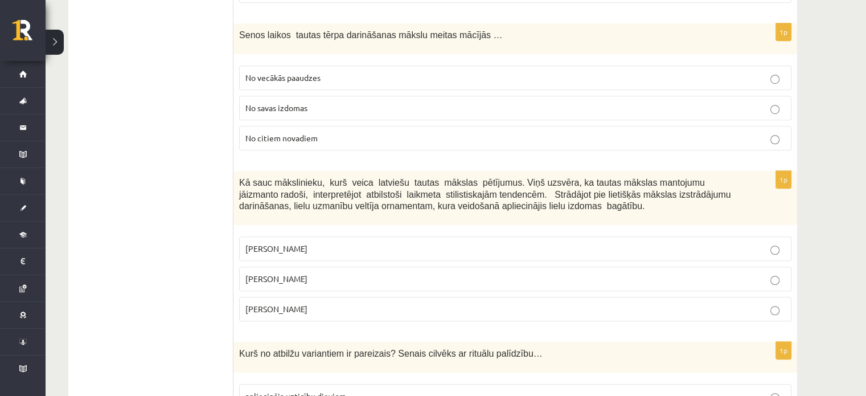
click at [285, 72] on span "No vecākās paaudzes" at bounding box center [282, 77] width 75 height 10
click at [273, 273] on span "Jūlijs Madernieks" at bounding box center [276, 278] width 62 height 10
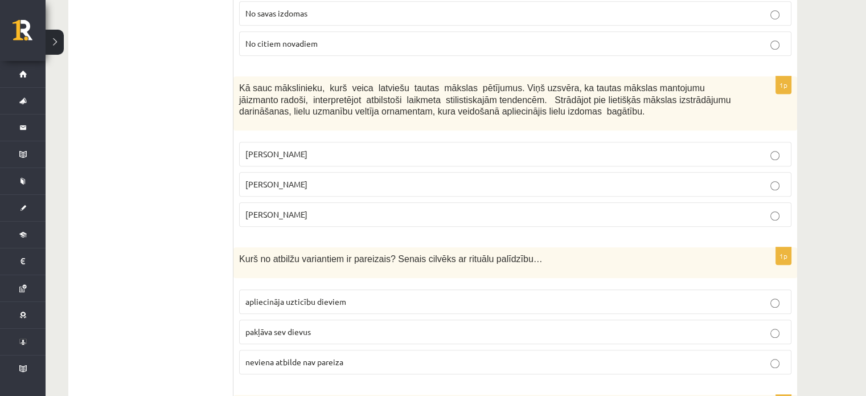
click at [417, 178] on p "Jūlijs Madernieks" at bounding box center [515, 184] width 540 height 12
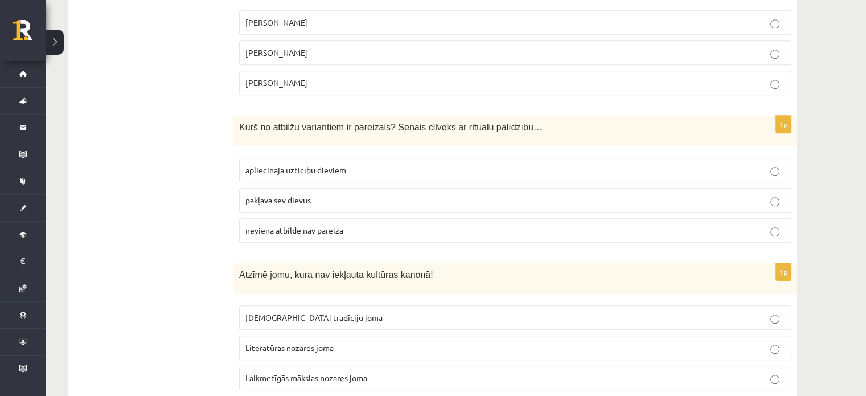
scroll to position [1102, 0]
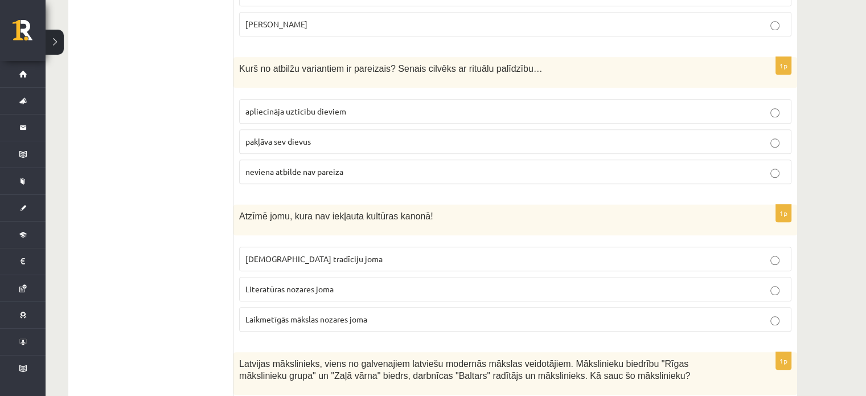
click at [312, 314] on span "Laikmetīgās mākslas nozares joma" at bounding box center [306, 319] width 122 height 10
click at [267, 106] on span "apliecināja uzticību dieviem" at bounding box center [295, 111] width 101 height 10
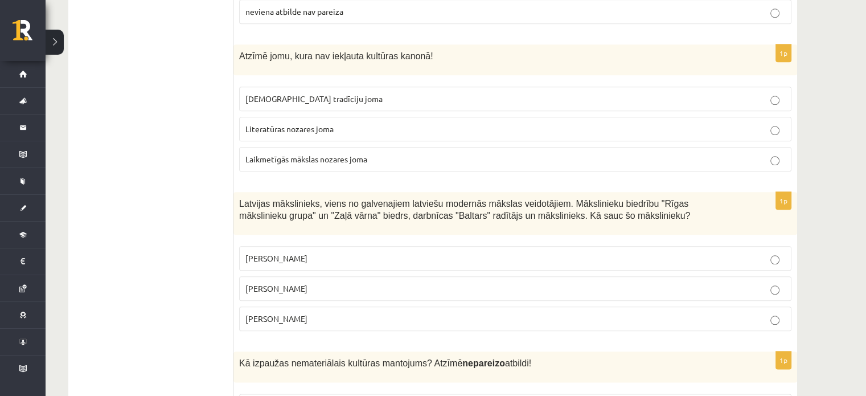
scroll to position [1387, 0]
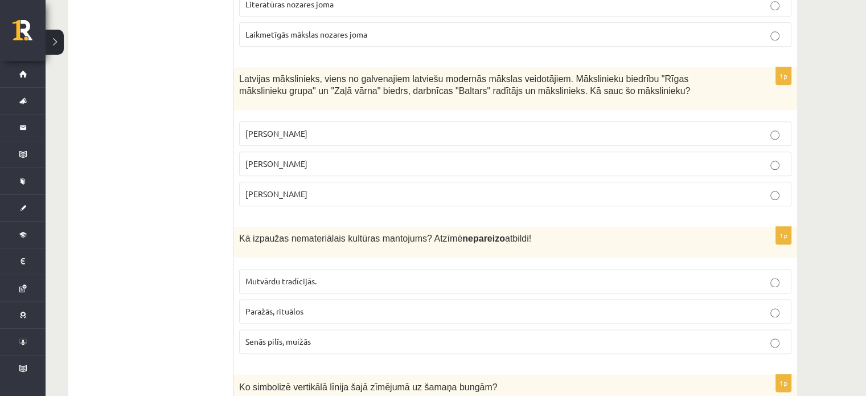
click at [293, 152] on label "Romāns Suta" at bounding box center [515, 163] width 552 height 24
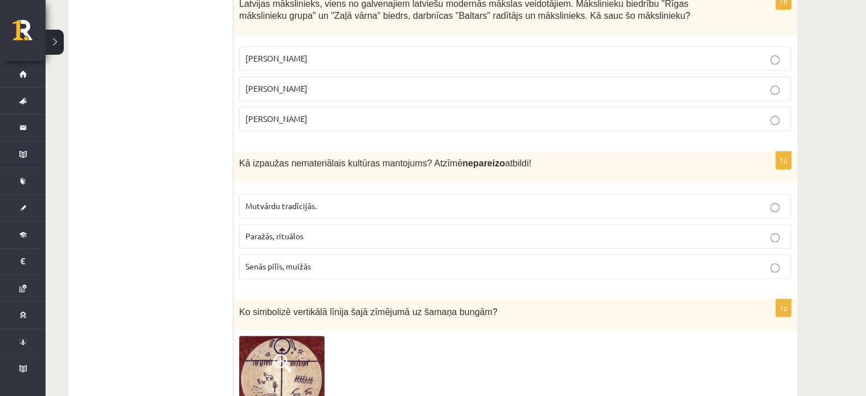
scroll to position [1481, 0]
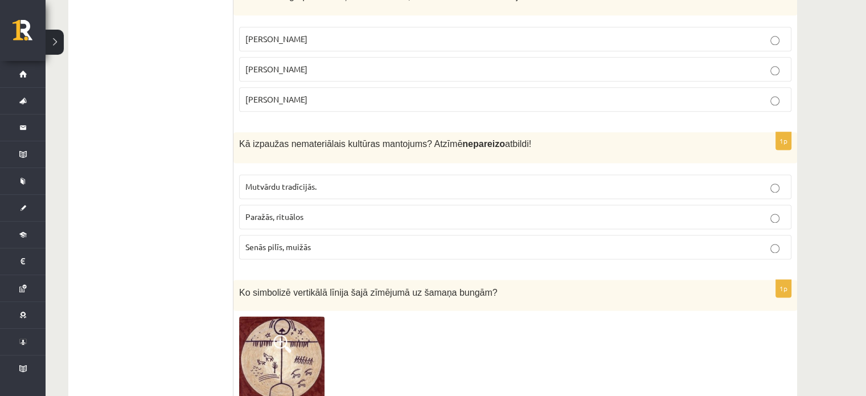
click at [301, 241] on p "Senās pilīs, muižās" at bounding box center [515, 247] width 540 height 12
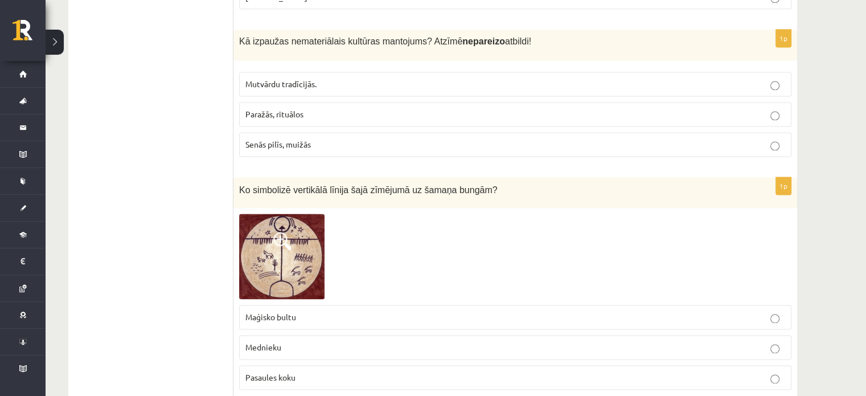
scroll to position [1671, 0]
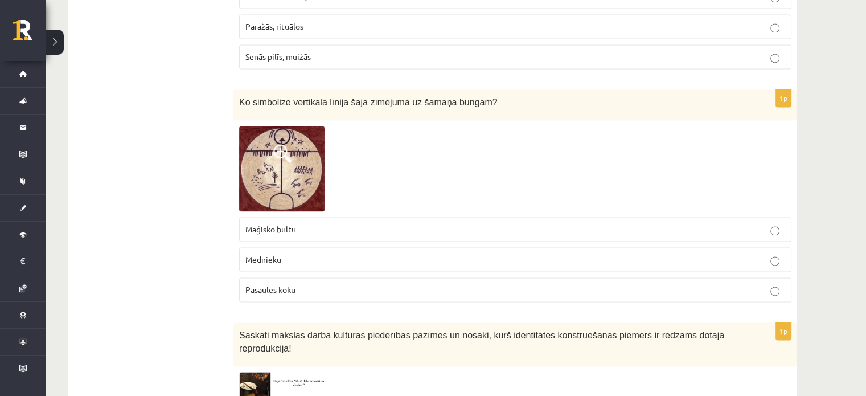
click at [296, 218] on label "Maģisko bultu" at bounding box center [515, 229] width 552 height 24
click at [295, 250] on label "Mednieku" at bounding box center [515, 259] width 552 height 24
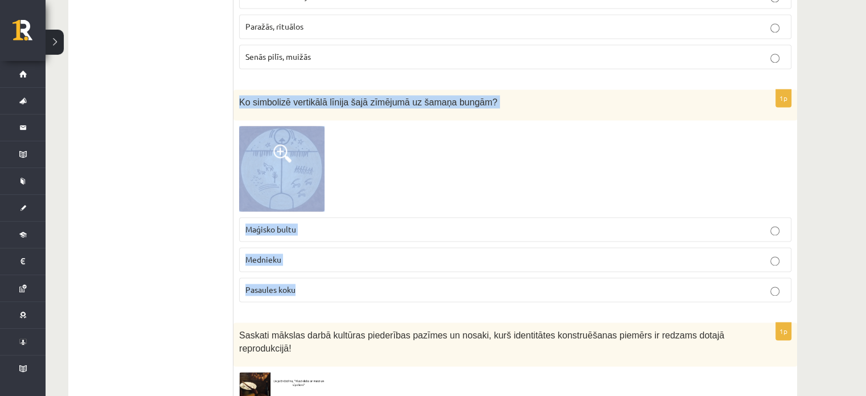
drag, startPoint x: 235, startPoint y: 81, endPoint x: 378, endPoint y: 261, distance: 229.8
click at [378, 261] on div "1p Ko simbolizē vertikālā līnija šajā zīmējumā uz šamaņa bungām? Maģisko bultu …" at bounding box center [515, 200] width 564 height 222
copy div "Ko simbolizē vertikālā līnija šajā zīmējumā uz šamaņa bungām? Maģisko bultu Med…"
drag, startPoint x: 329, startPoint y: 158, endPoint x: 298, endPoint y: 157, distance: 31.3
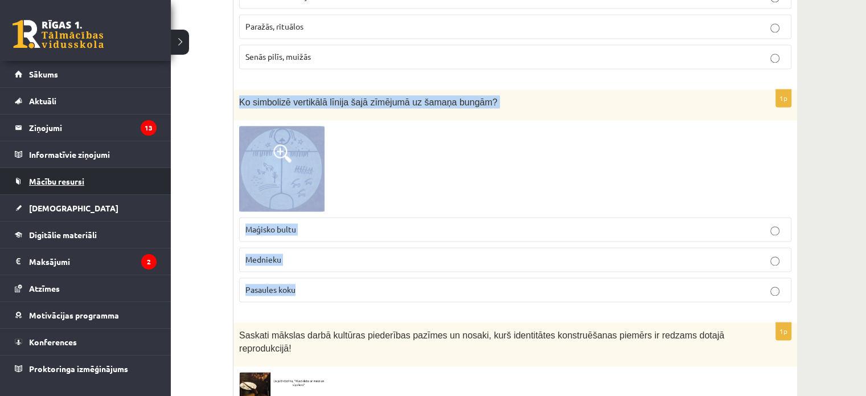
click at [40, 190] on link "Mācību resursi" at bounding box center [86, 181] width 142 height 26
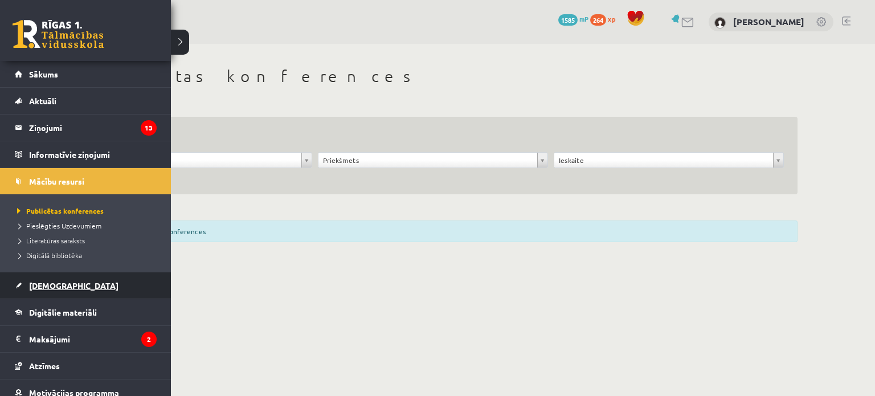
click at [58, 284] on span "[DEMOGRAPHIC_DATA]" at bounding box center [73, 285] width 89 height 10
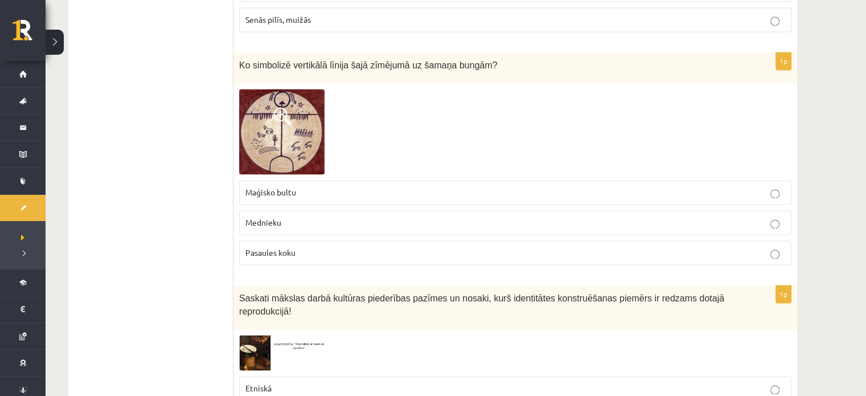
click at [344, 247] on p "Pasaules koku" at bounding box center [515, 253] width 540 height 12
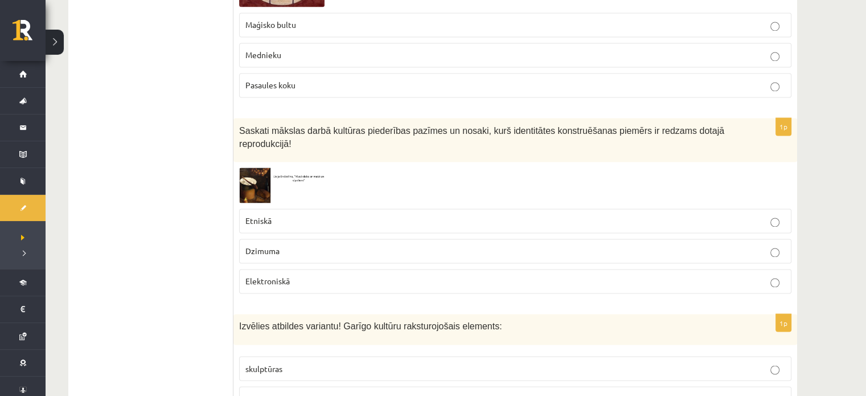
scroll to position [1898, 0]
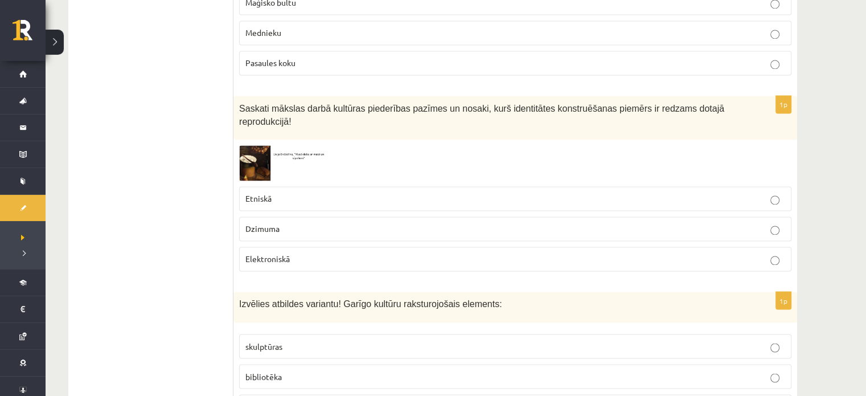
click at [258, 145] on img at bounding box center [281, 162] width 85 height 35
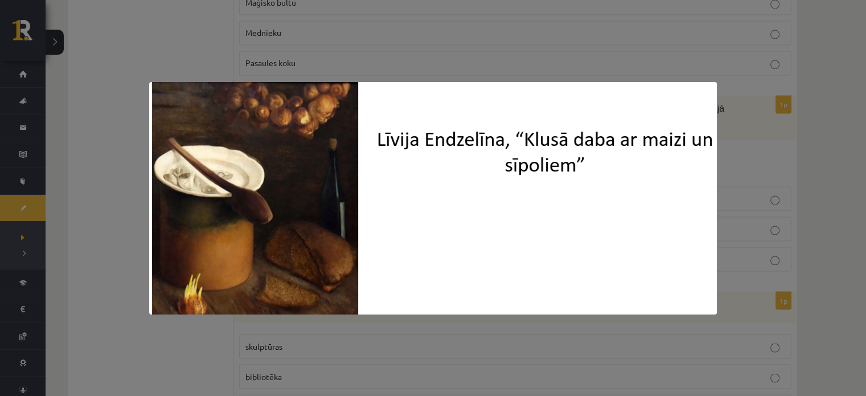
click at [167, 36] on div at bounding box center [433, 198] width 866 height 396
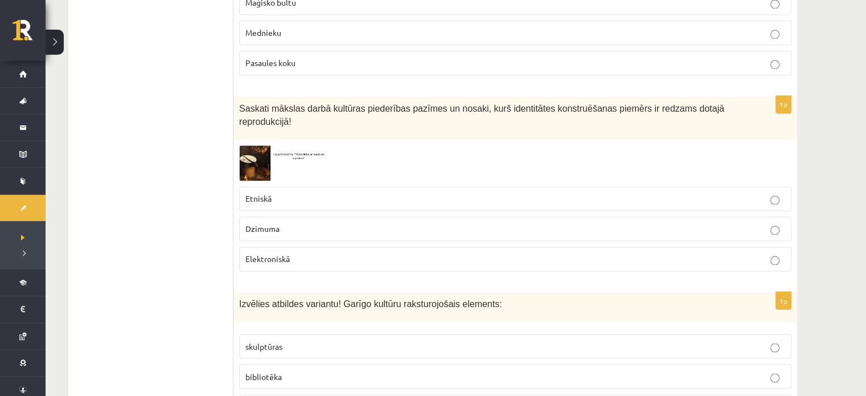
click at [291, 186] on label "Etniskā" at bounding box center [515, 198] width 552 height 24
click at [282, 223] on p "Dzimuma" at bounding box center [515, 229] width 540 height 12
click at [255, 145] on img at bounding box center [281, 162] width 85 height 35
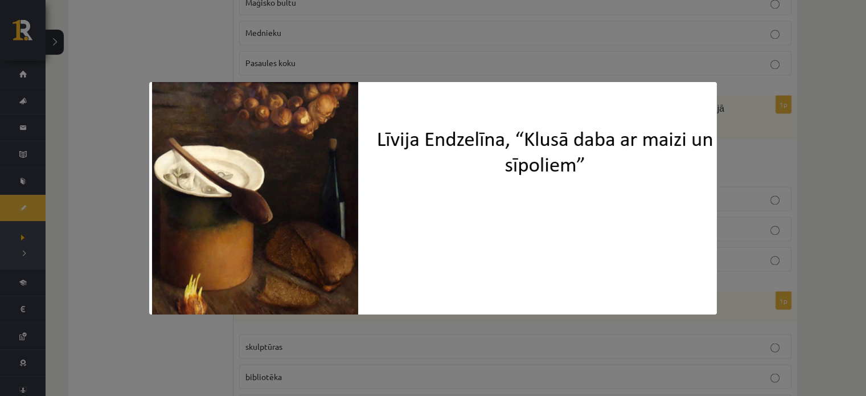
click at [106, 118] on div at bounding box center [433, 198] width 866 height 396
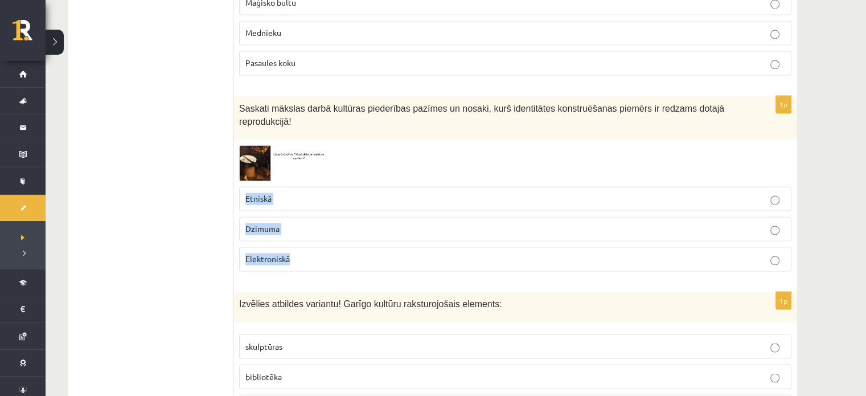
drag, startPoint x: 235, startPoint y: 164, endPoint x: 248, endPoint y: 73, distance: 91.5
click at [325, 208] on div "1p Saskati mākslas darbā kultūras piederības pazīmes un nosaki, kurš identitāte…" at bounding box center [515, 188] width 564 height 184
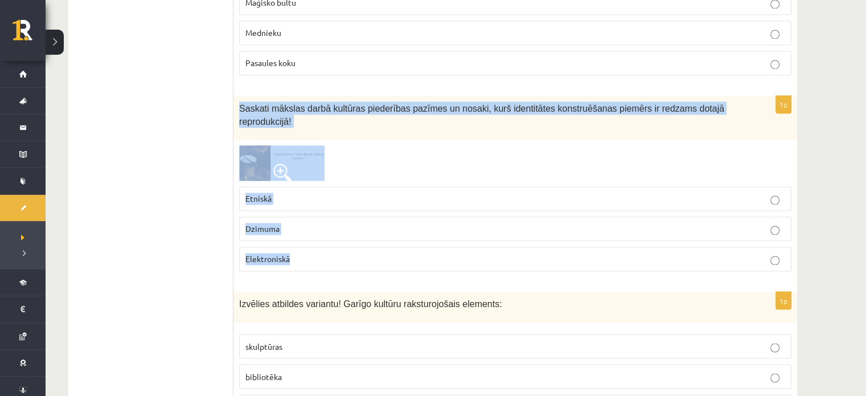
drag, startPoint x: 237, startPoint y: 86, endPoint x: 362, endPoint y: 229, distance: 189.3
click at [362, 229] on div "1p Saskati mākslas darbā kultūras piederības pazīmes un nosaki, kurš identitāte…" at bounding box center [515, 188] width 564 height 184
copy div "Saskati mākslas darbā kultūras piederības pazīmes un nosaki, kurš identitātes k…"
click at [343, 192] on p "Etniskā" at bounding box center [515, 198] width 540 height 12
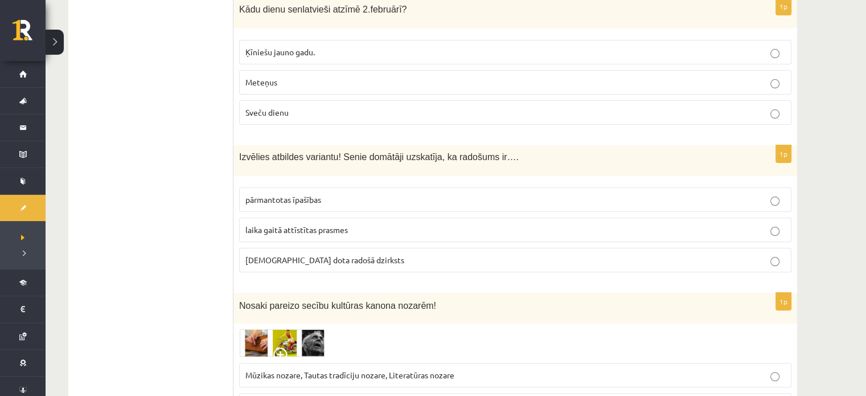
scroll to position [4575, 0]
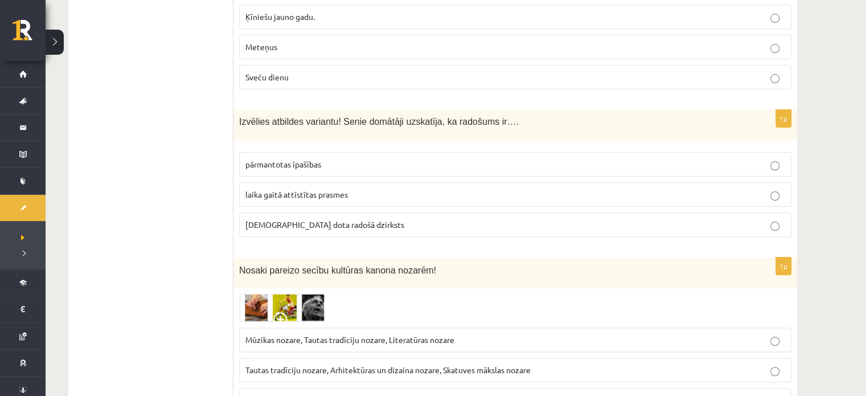
click at [261, 294] on img at bounding box center [281, 308] width 85 height 28
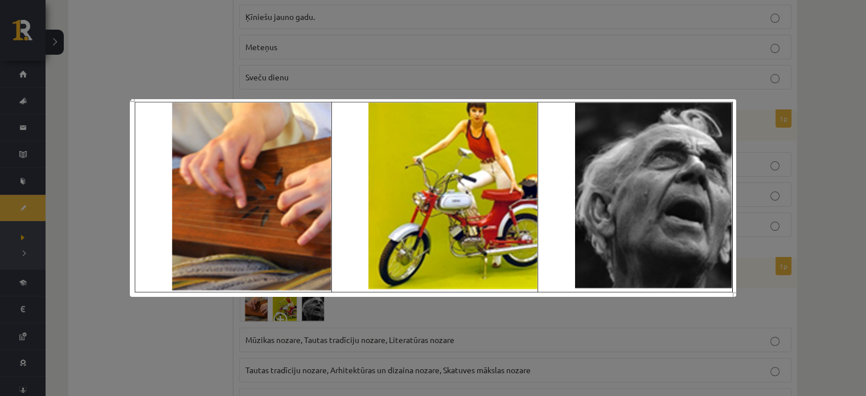
click at [214, 318] on div at bounding box center [433, 198] width 866 height 396
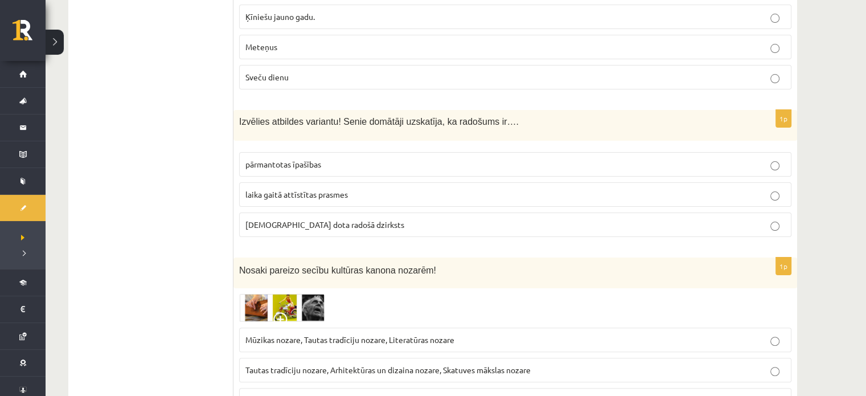
click at [276, 364] on p "Tautas tradīciju nozare, Arhitektūras un dizaina nozare, Skatuves mākslas nozare" at bounding box center [515, 370] width 540 height 12
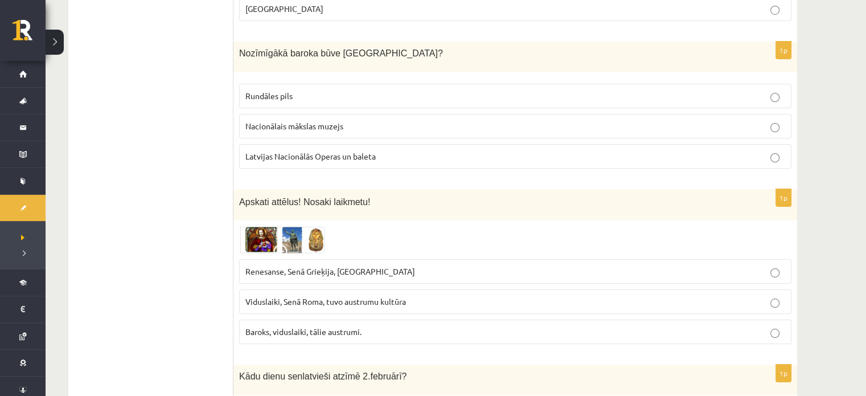
scroll to position [4195, 0]
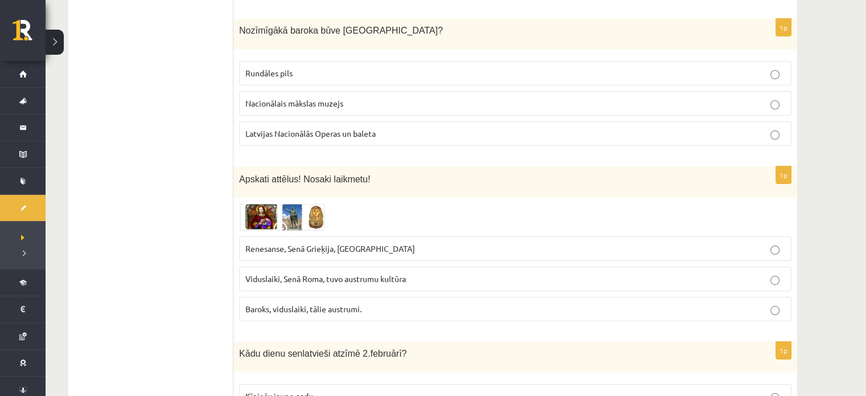
click at [352, 243] on p "Renesanse, Senā Grieķija, Ēģipte" at bounding box center [515, 249] width 540 height 12
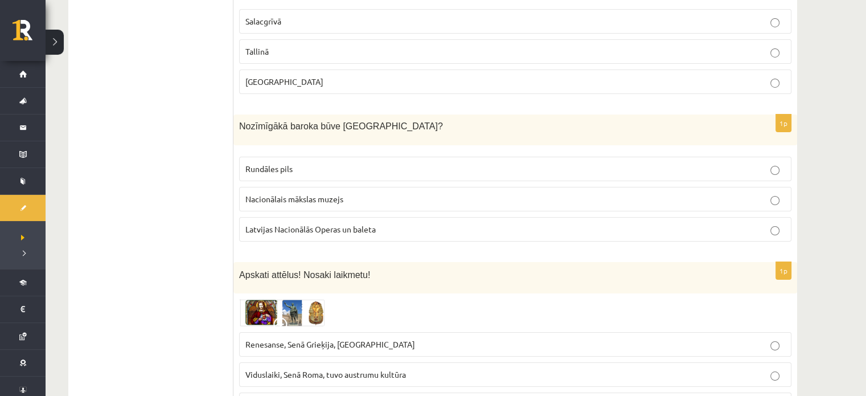
scroll to position [4005, 0]
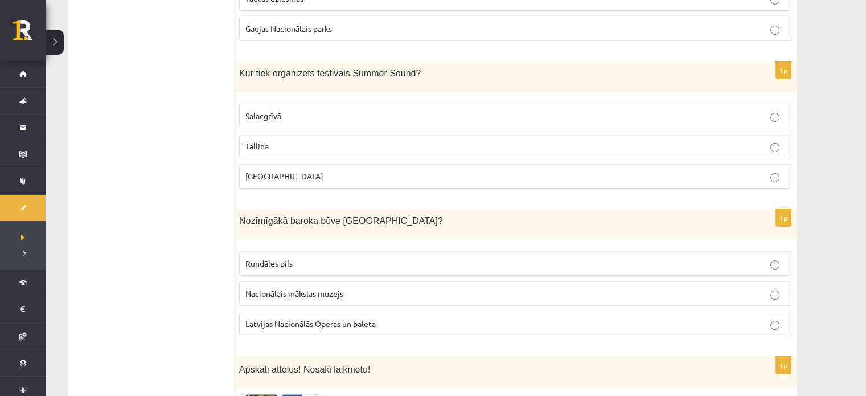
click at [391, 257] on p "Rundāles pils" at bounding box center [515, 263] width 540 height 12
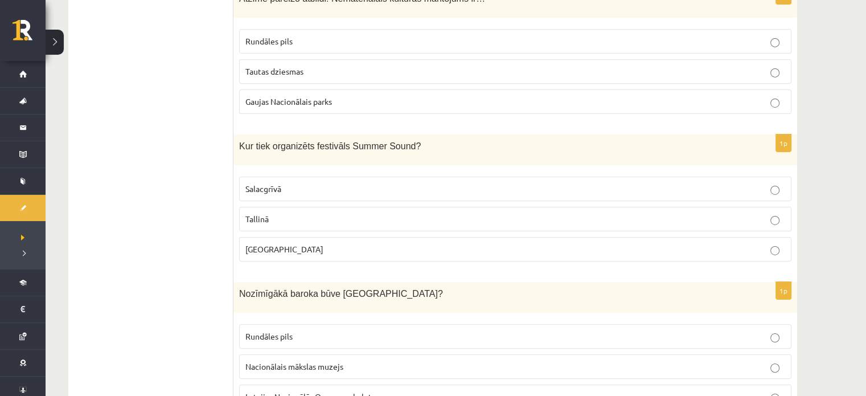
scroll to position [3911, 0]
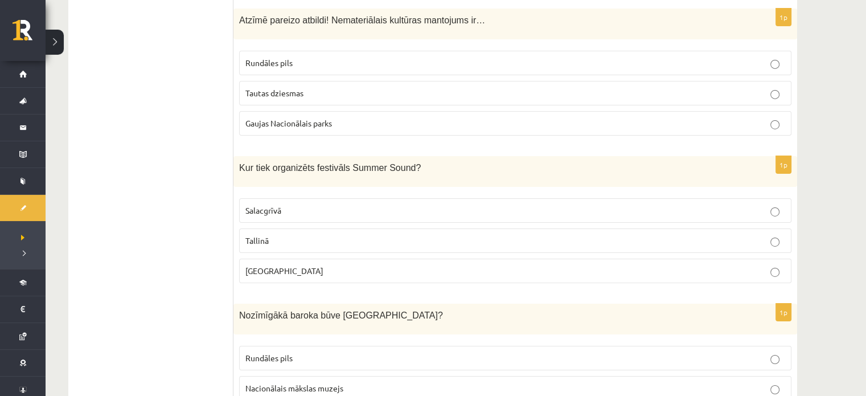
click at [280, 265] on p "Liepājā" at bounding box center [515, 271] width 540 height 12
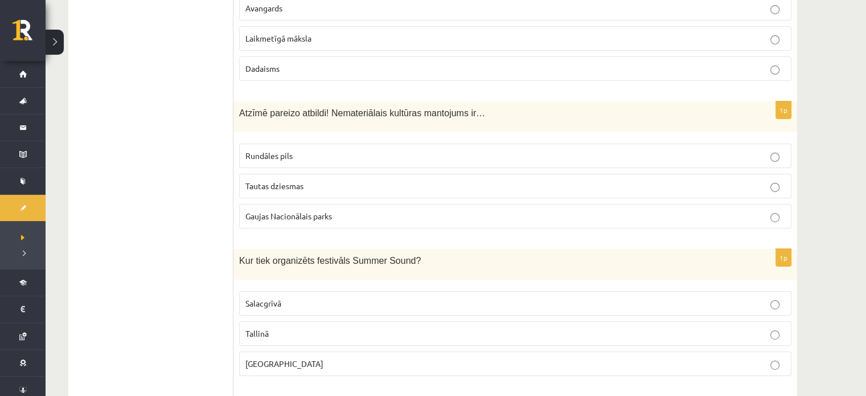
scroll to position [3815, 0]
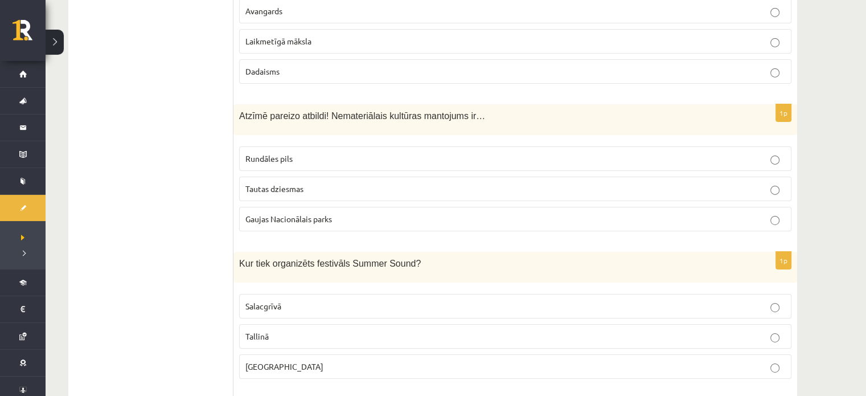
click at [348, 207] on label "Gaujas Nacionālais parks" at bounding box center [515, 219] width 552 height 24
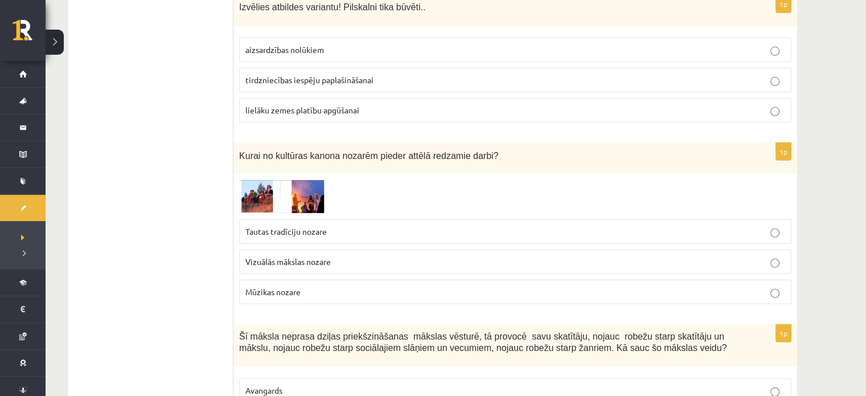
scroll to position [3341, 0]
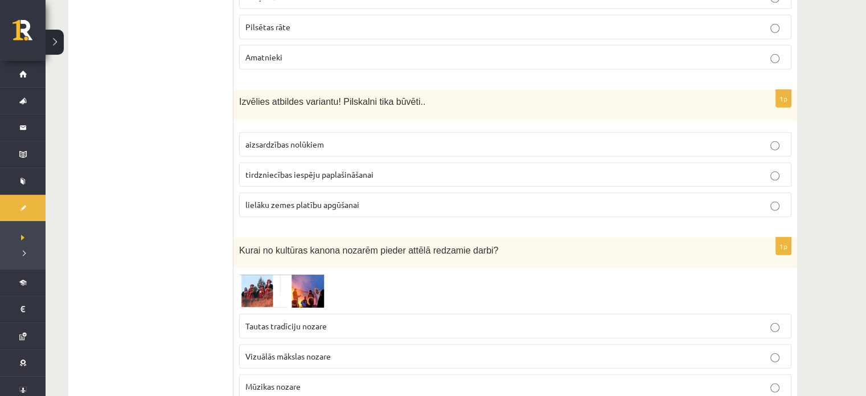
click at [268, 274] on img at bounding box center [281, 291] width 85 height 34
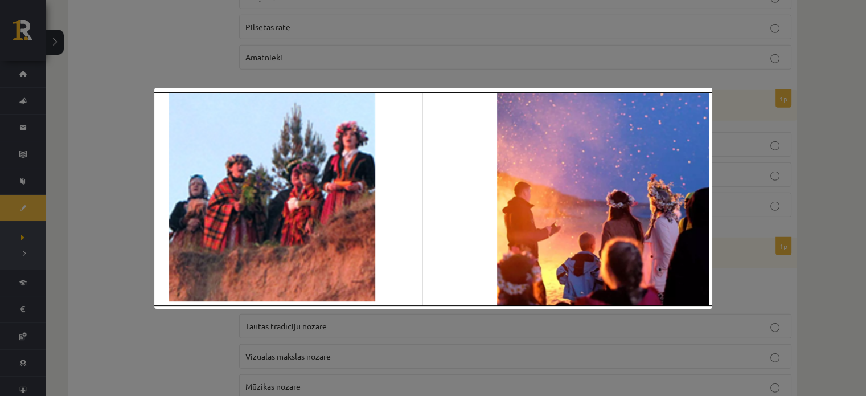
click at [116, 259] on div at bounding box center [433, 198] width 866 height 396
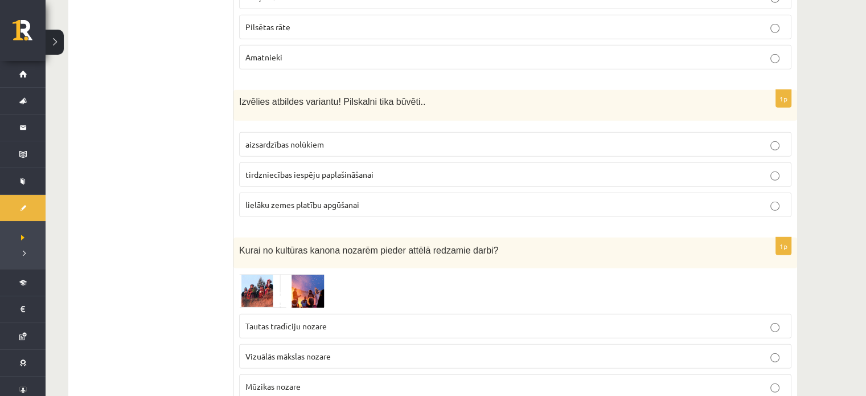
click at [265, 321] on span "Tautas tradīciju nozare" at bounding box center [285, 326] width 81 height 10
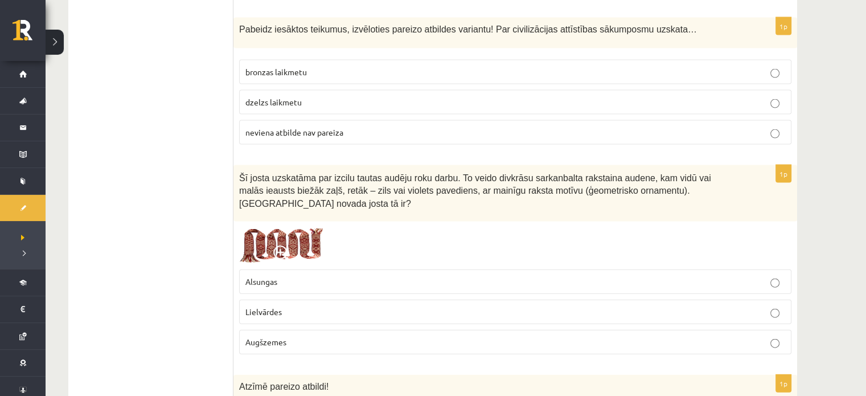
scroll to position [2487, 0]
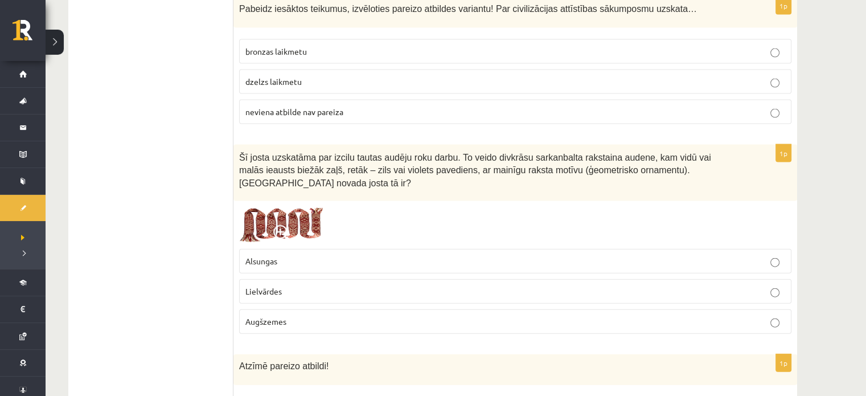
click at [317, 285] on p "Lielvārdes" at bounding box center [515, 291] width 540 height 12
click at [297, 207] on img at bounding box center [281, 225] width 85 height 36
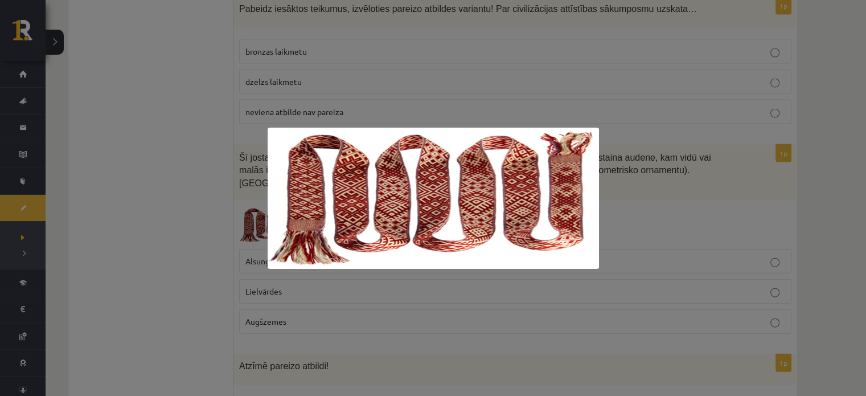
click at [134, 187] on div at bounding box center [433, 198] width 866 height 396
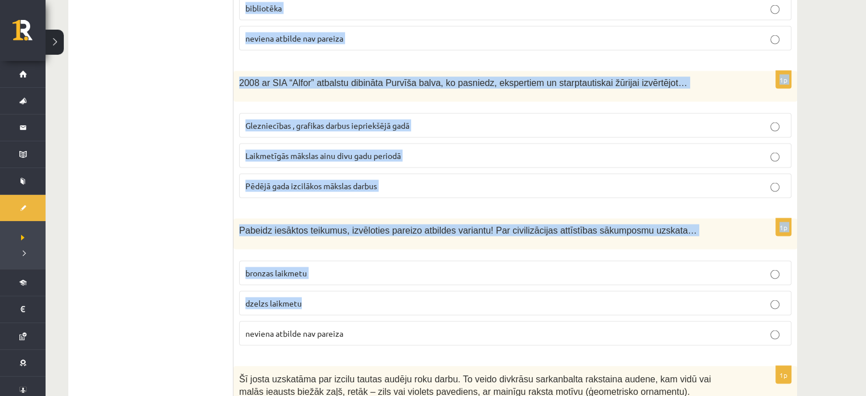
scroll to position [2297, 0]
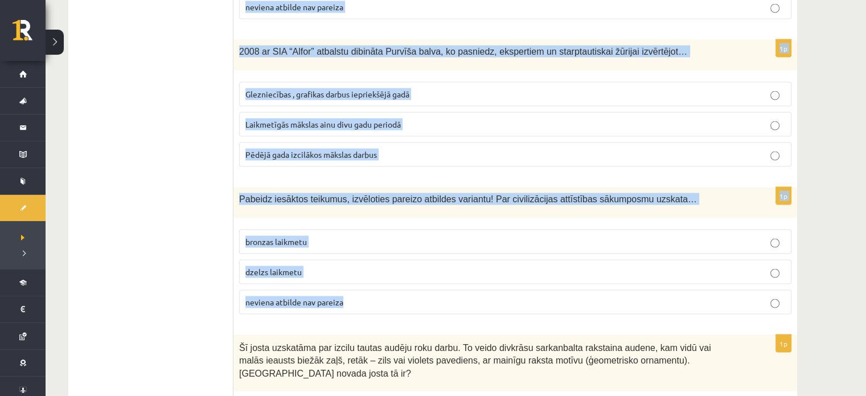
drag, startPoint x: 236, startPoint y: 154, endPoint x: 543, endPoint y: 276, distance: 330.7
click at [543, 276] on form "1p Pabeidz teikumus, izvēloties atbildes variantu! Agrā paleolītā dzīvniekus at…" at bounding box center [515, 303] width 541 height 4792
copy form "Izvēlies atbildes variantu! Garīgo kultūru raksturojošais elements: skulptūras …"
click at [322, 236] on p "bronzas laikmetu" at bounding box center [515, 242] width 540 height 12
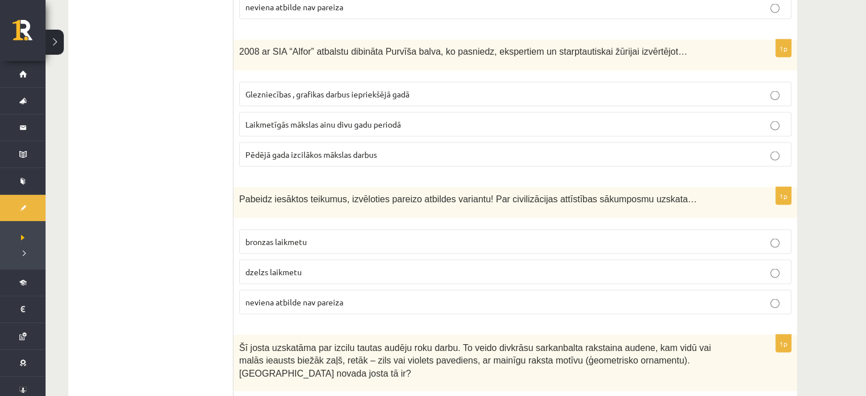
click at [205, 75] on ul "Tests Izvērtējums!" at bounding box center [157, 303] width 154 height 4792
click at [284, 236] on span "bronzas laikmetu" at bounding box center [275, 241] width 61 height 10
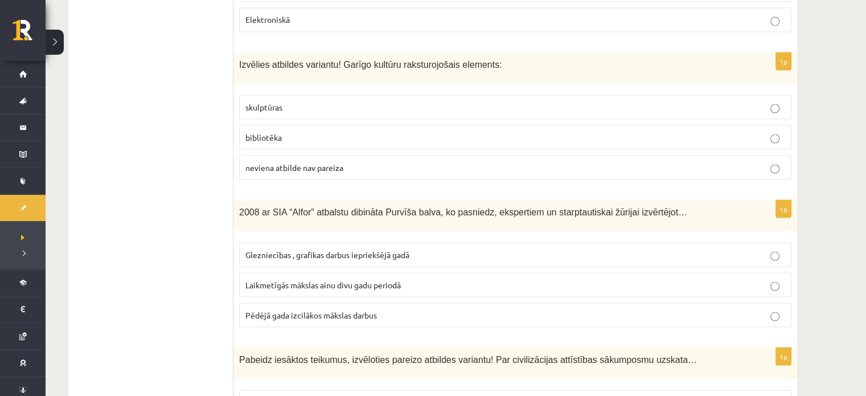
scroll to position [2107, 0]
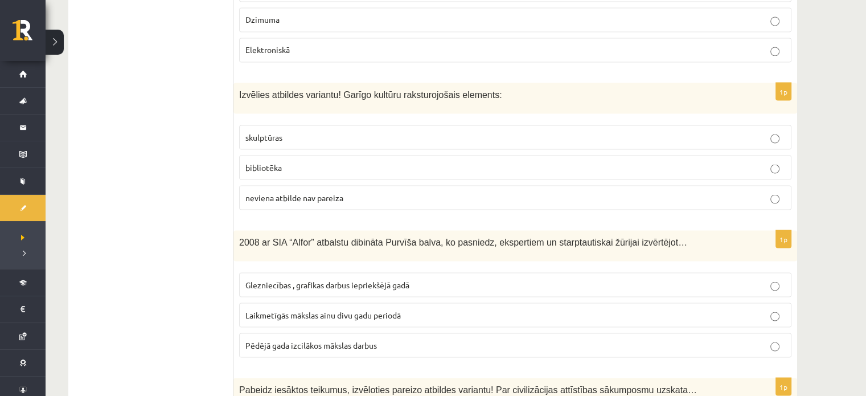
click at [280, 162] on span "bibliotēka" at bounding box center [263, 167] width 36 height 10
click at [328, 302] on label "Laikmetīgās mākslas ainu divu gadu periodā" at bounding box center [515, 314] width 552 height 24
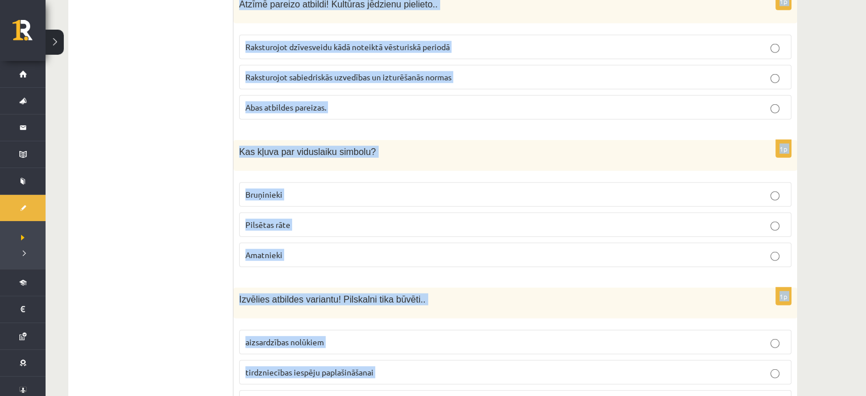
scroll to position [3246, 0]
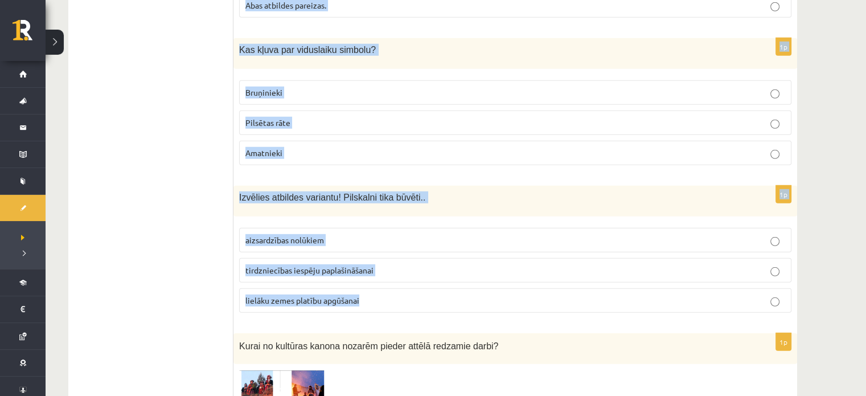
drag, startPoint x: 235, startPoint y: 30, endPoint x: 813, endPoint y: 252, distance: 619.3
copy form "Atzīmē pareizo atbildi! Identitāte ir kultūras piederības pamats. Identitāte ti…"
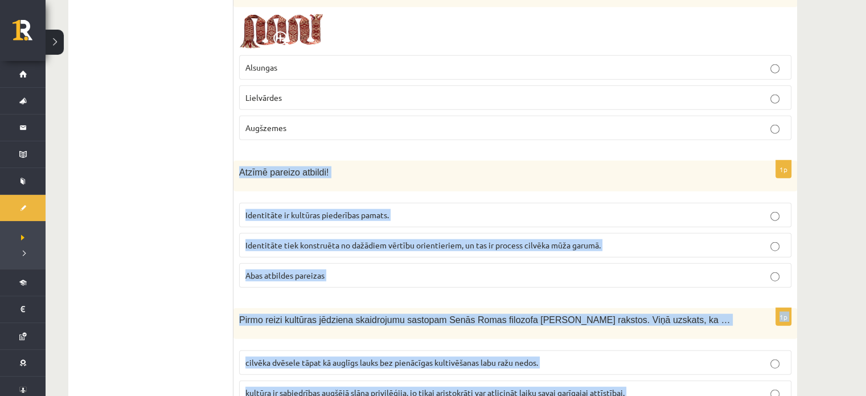
scroll to position [2772, 0]
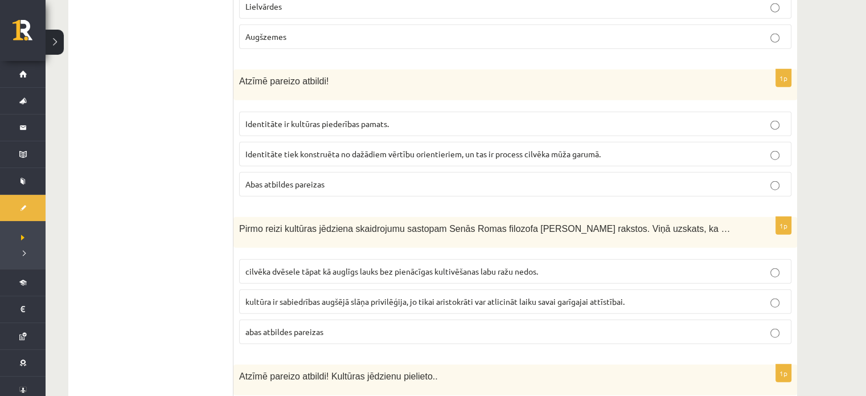
click at [364, 178] on p "Abas atbildes pareizas" at bounding box center [515, 184] width 540 height 12
click at [265, 266] on span "cilvēka dvēsele tāpat kā auglīgs lauks bez pienācīgas kultivēšanas labu ražu ne…" at bounding box center [391, 271] width 293 height 10
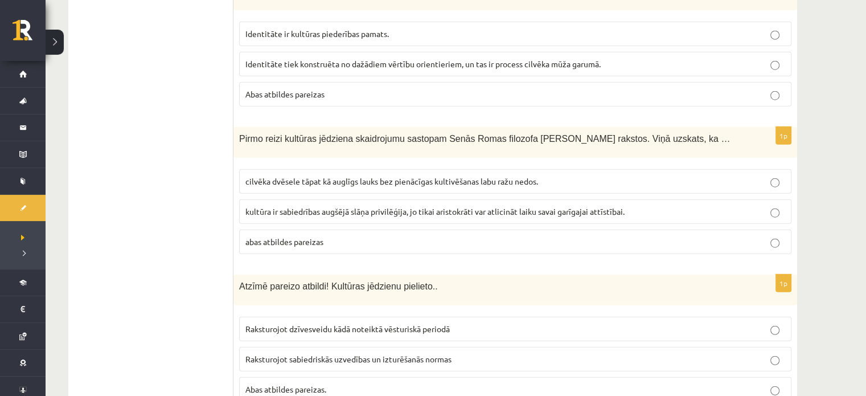
scroll to position [2961, 0]
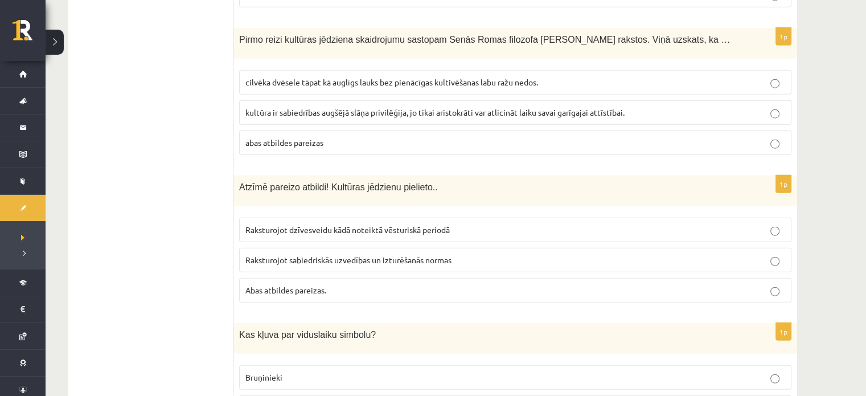
click at [299, 285] on span "Abas atbildes pareizas." at bounding box center [285, 290] width 81 height 10
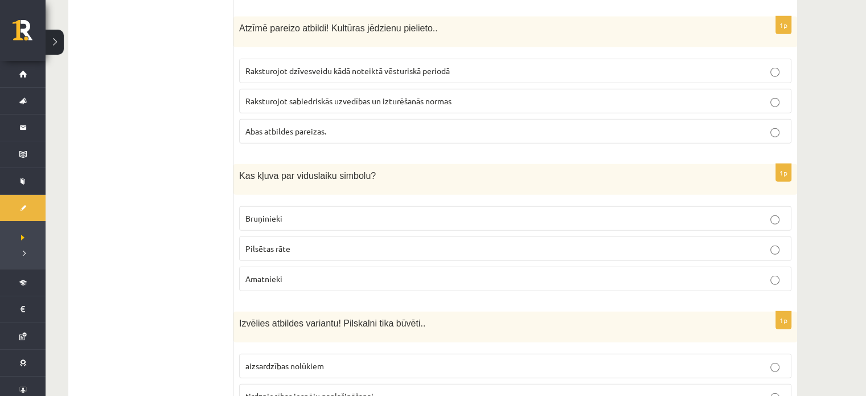
scroll to position [3151, 0]
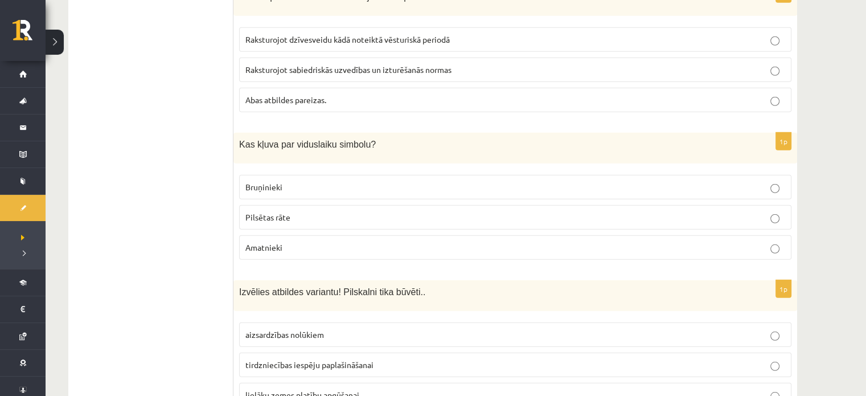
click at [294, 181] on p "Bruņinieki" at bounding box center [515, 187] width 540 height 12
click at [327, 322] on label "aizsardzības nolūkiem" at bounding box center [515, 334] width 552 height 24
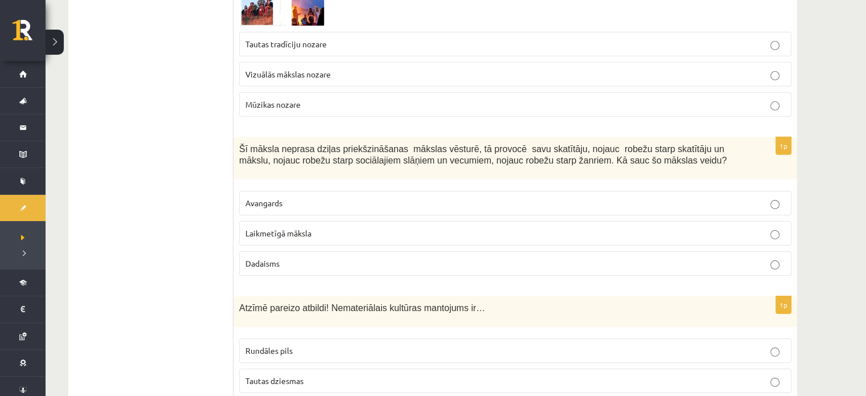
scroll to position [3626, 0]
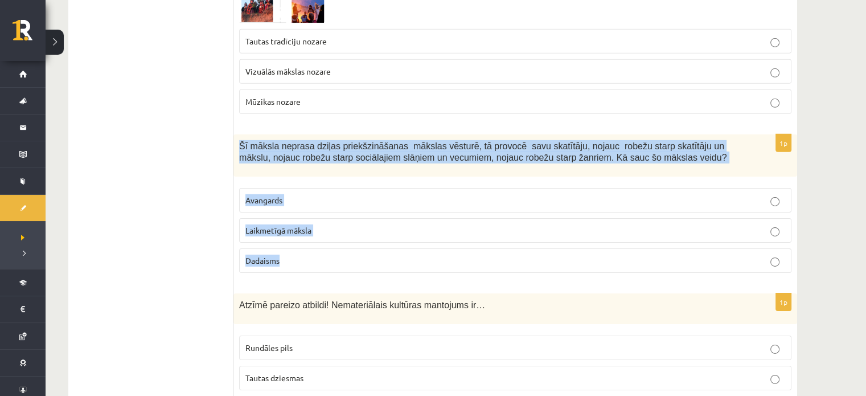
drag, startPoint x: 236, startPoint y: 91, endPoint x: 485, endPoint y: 210, distance: 276.3
click at [485, 210] on div "1p Šī māksla neprasa dziļas priekšzināšanas mākslas vēsturē, tā provocē savu sk…" at bounding box center [515, 208] width 564 height 148
copy div "Šī māksla neprasa dziļas priekšzināšanas mākslas vēsturē, tā provocē savu skatī…"
click at [306, 225] on span "Laikmetīgā māksla" at bounding box center [278, 230] width 66 height 10
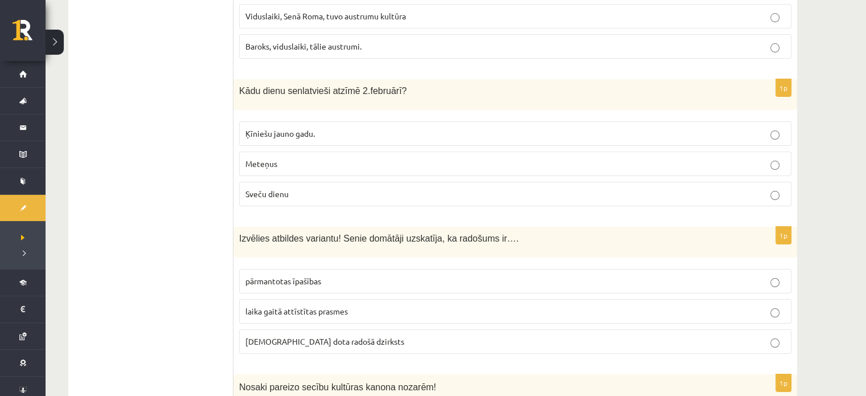
scroll to position [4480, 0]
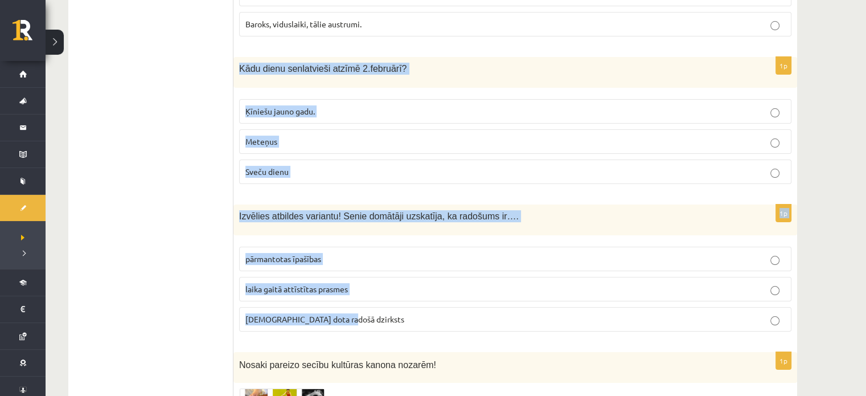
drag, startPoint x: 235, startPoint y: 9, endPoint x: 743, endPoint y: 261, distance: 567.1
copy form "Kādu dienu senlatvieši atzīmē 2.februārī? Ķīniešu jauno gadu. Meteņus Sveču die…"
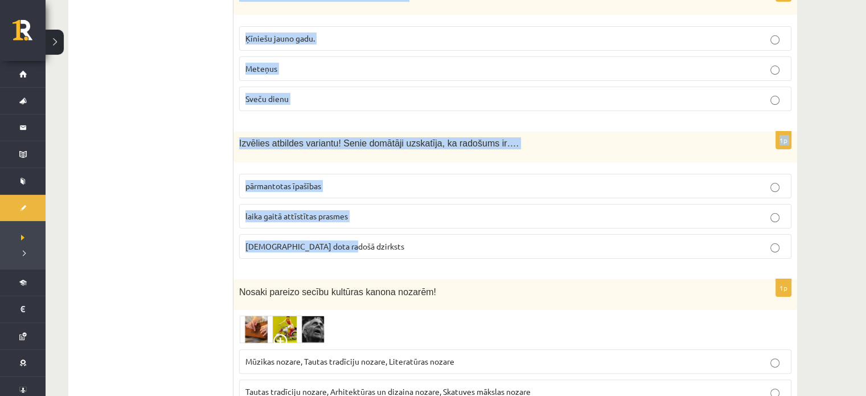
scroll to position [4575, 0]
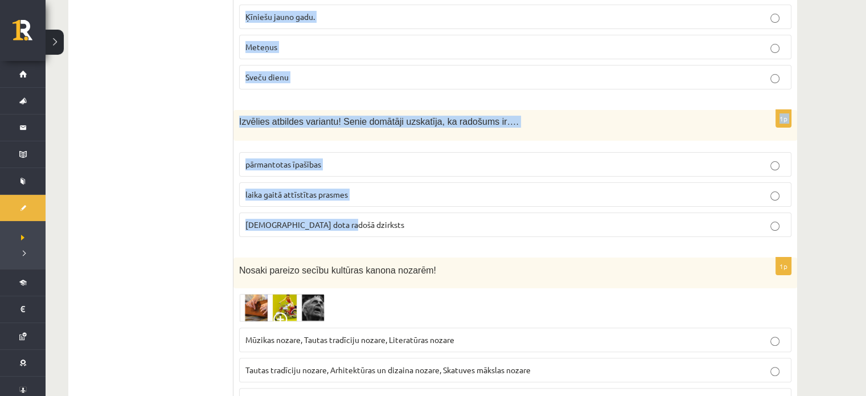
click at [270, 219] on span "dieva dota radošā dzirksts" at bounding box center [324, 224] width 159 height 10
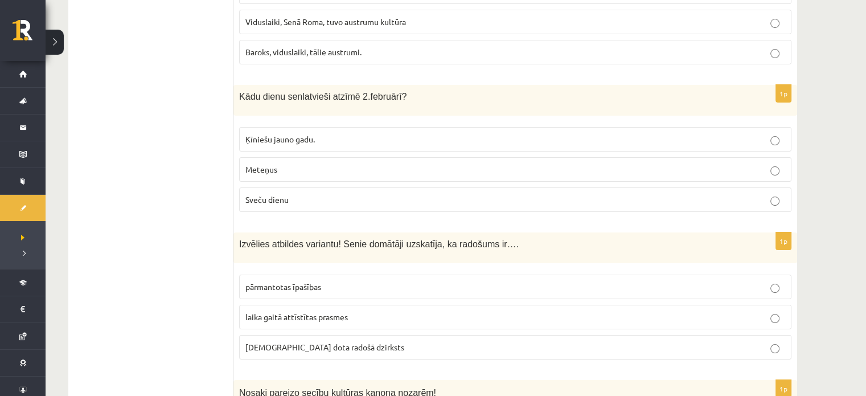
scroll to position [4384, 0]
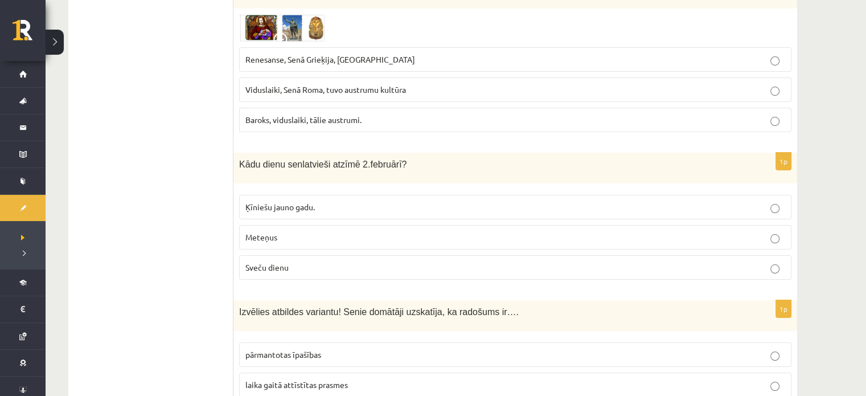
click at [313, 261] on p "Sveču dienu" at bounding box center [515, 267] width 540 height 12
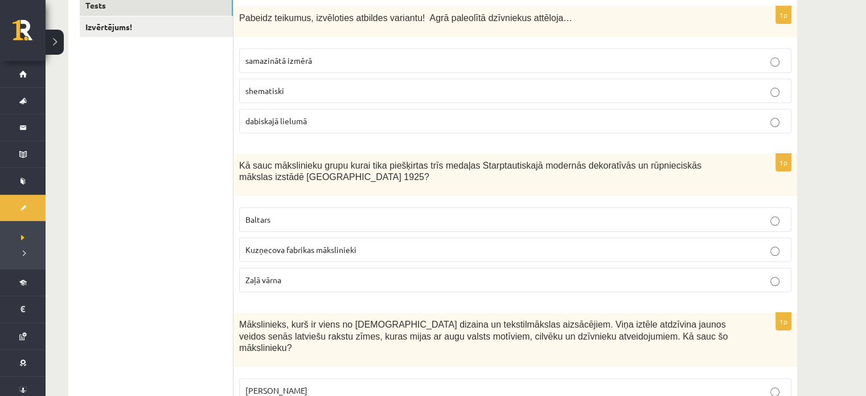
scroll to position [0, 0]
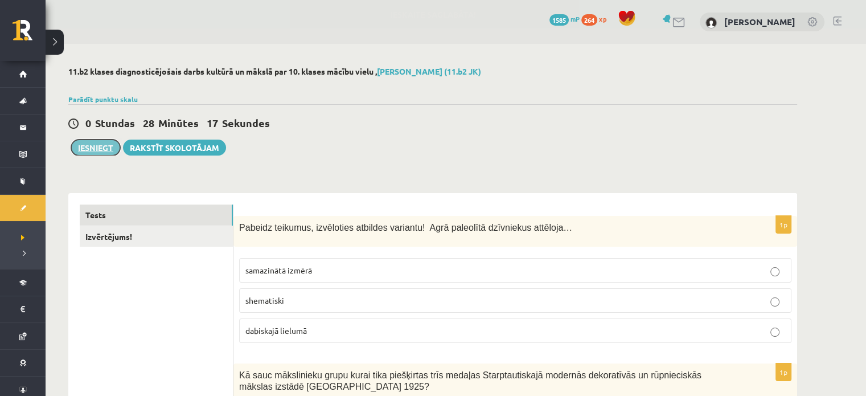
click at [85, 147] on button "Iesniegt" at bounding box center [95, 148] width 49 height 16
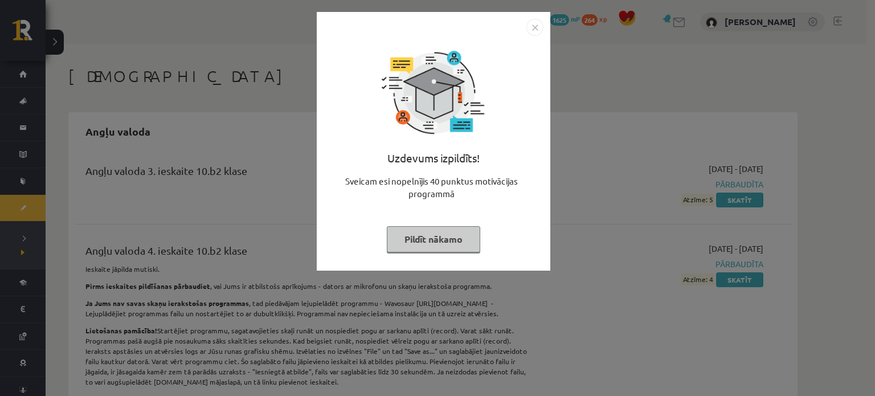
click at [466, 242] on button "Pildīt nākamo" at bounding box center [433, 239] width 93 height 26
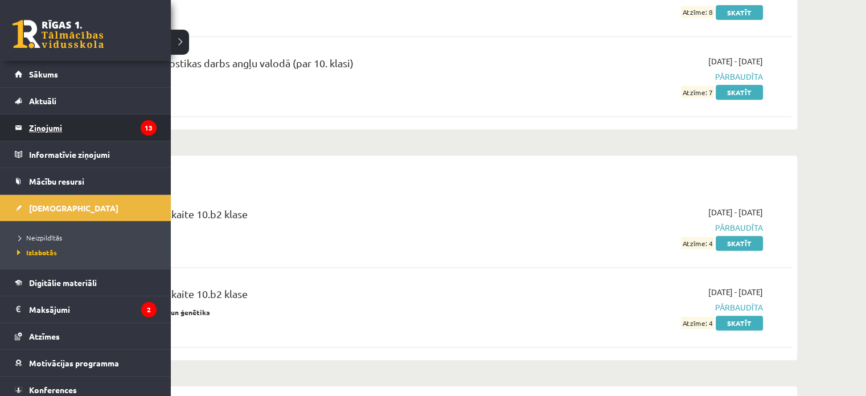
scroll to position [474, 0]
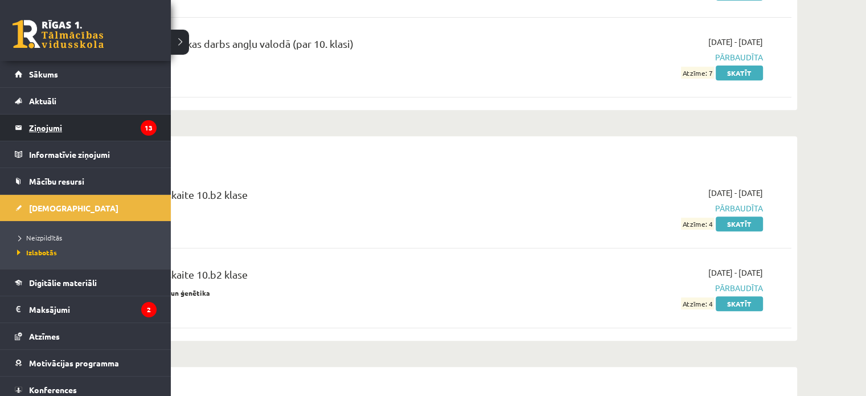
click at [50, 129] on legend "Ziņojumi 13" at bounding box center [93, 127] width 128 height 26
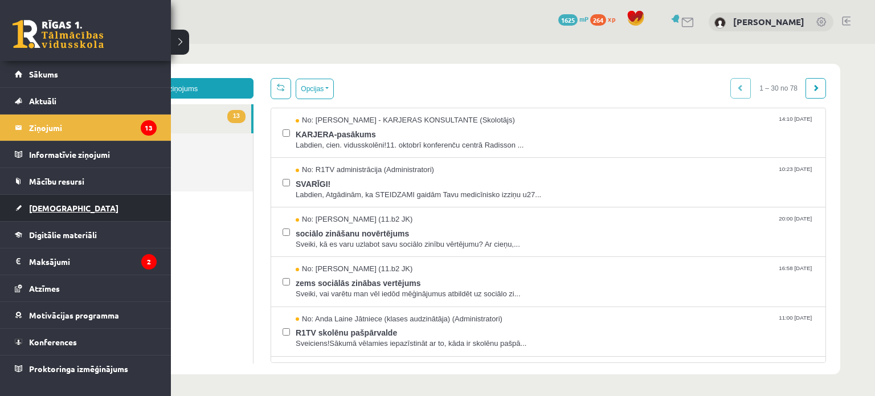
click at [55, 206] on span "[DEMOGRAPHIC_DATA]" at bounding box center [73, 208] width 89 height 10
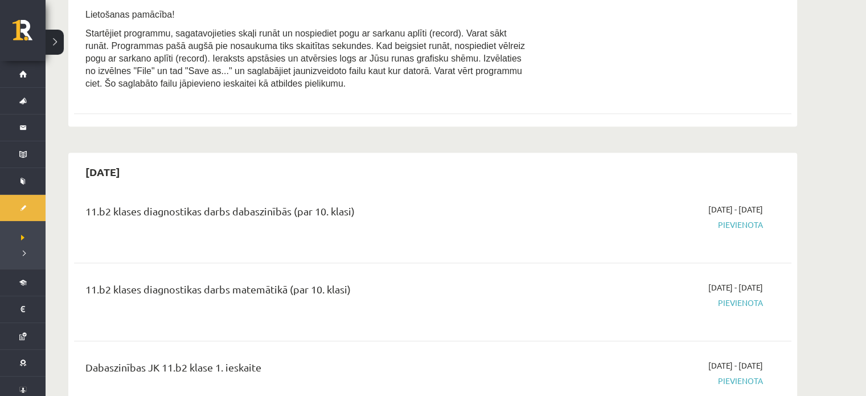
scroll to position [664, 0]
